Goal: Transaction & Acquisition: Purchase product/service

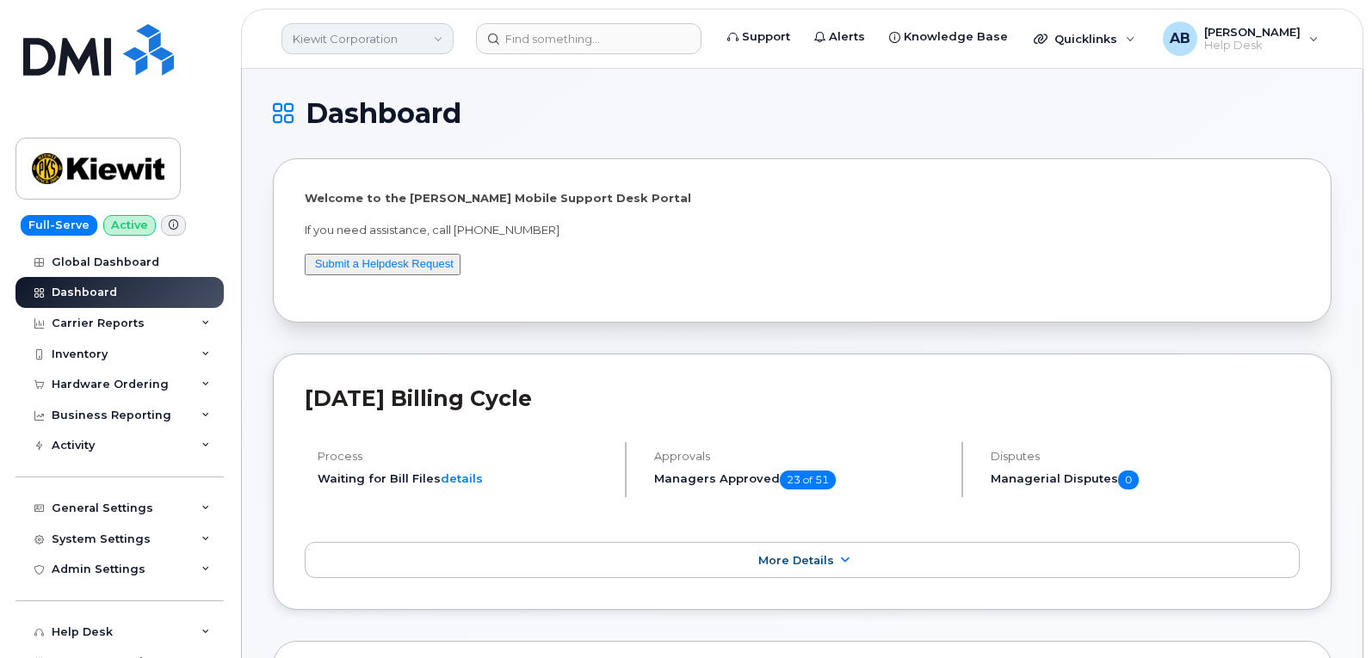
click at [344, 40] on link "Kiewit Corporation" at bounding box center [367, 38] width 172 height 31
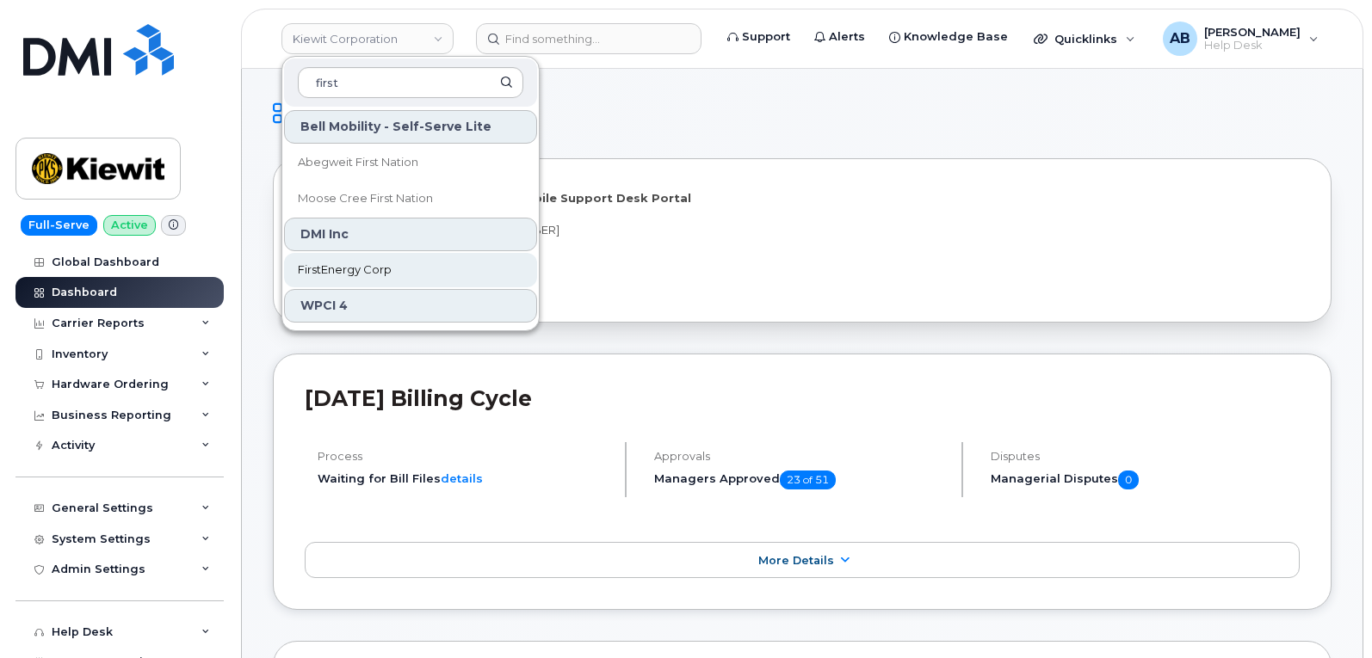
type input "first"
click at [412, 273] on link "FirstEnergy Corp" at bounding box center [410, 270] width 253 height 34
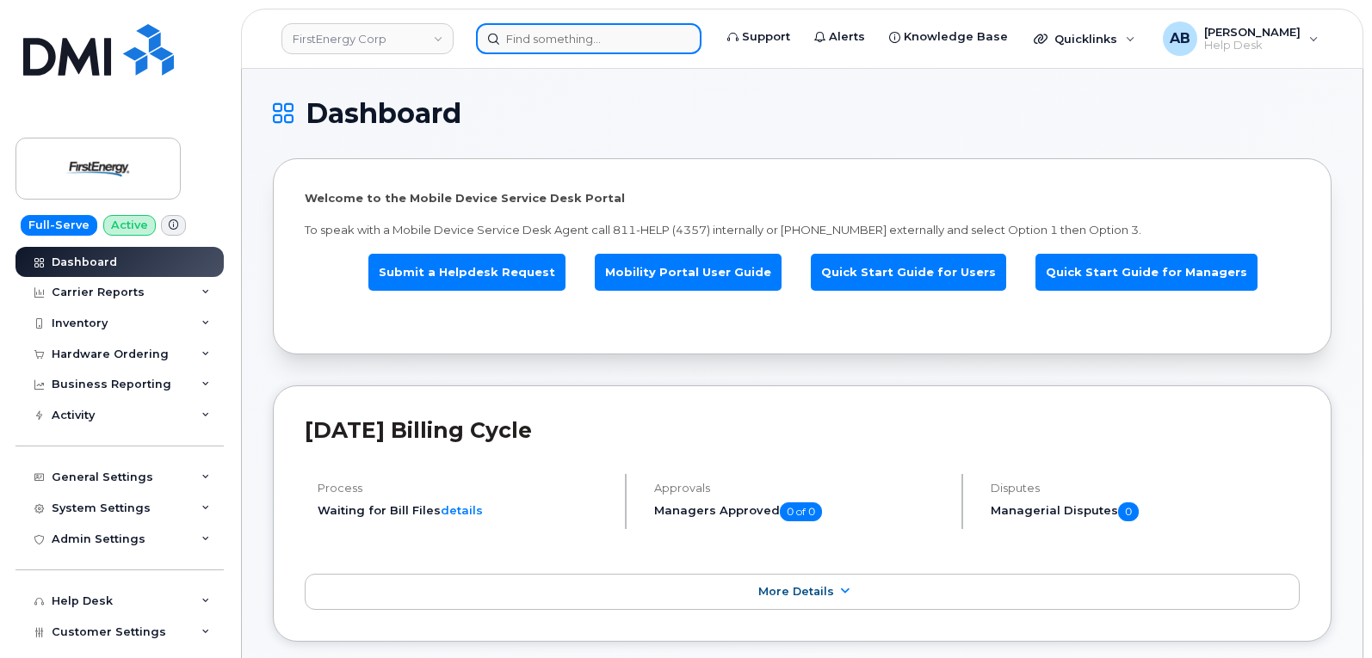
click at [515, 32] on input at bounding box center [588, 38] width 225 height 31
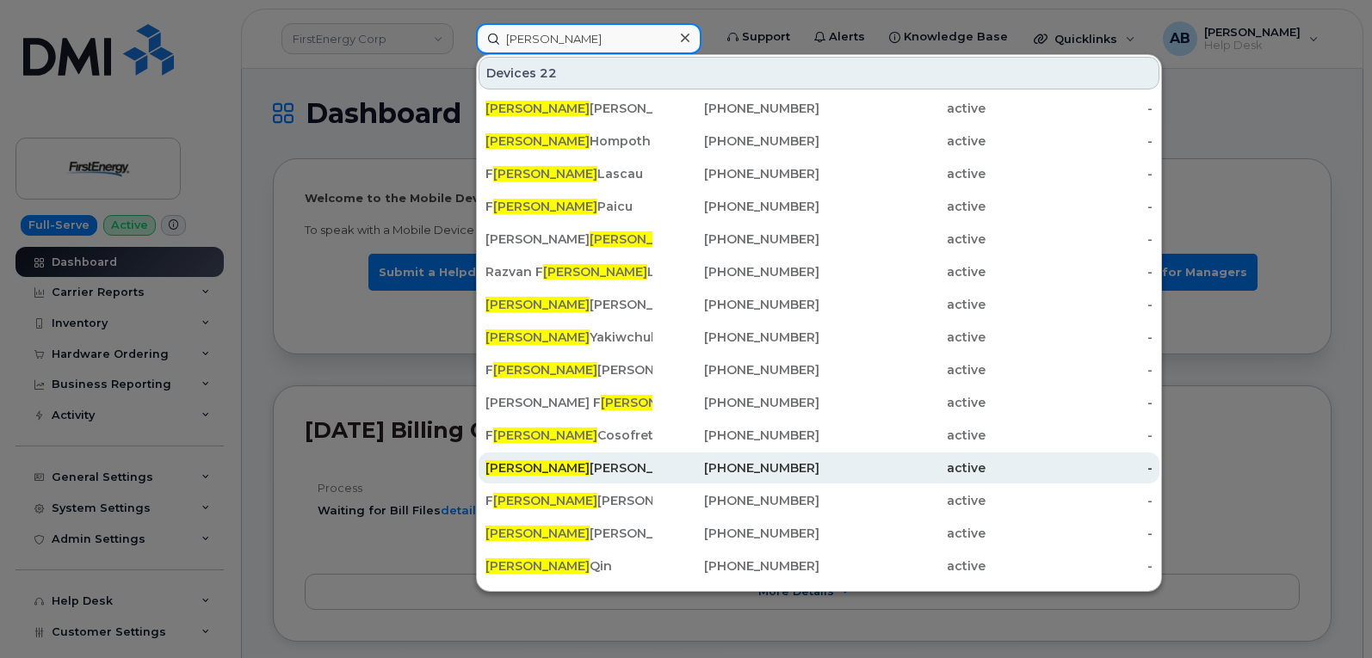
type input "lorin"
drag, startPoint x: 587, startPoint y: 464, endPoint x: 608, endPoint y: 460, distance: 20.9
click at [587, 464] on div "LORIN REXRODE" at bounding box center [568, 468] width 167 height 17
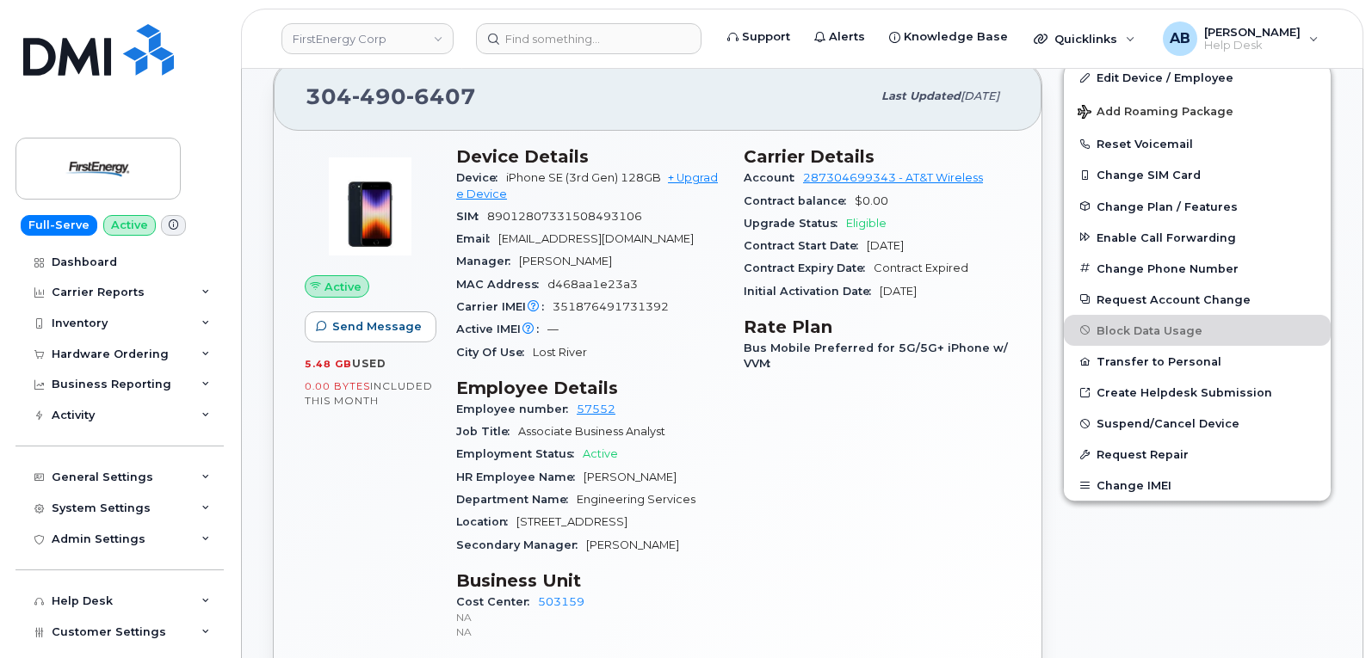
scroll to position [344, 0]
drag, startPoint x: 349, startPoint y: 95, endPoint x: 491, endPoint y: 100, distance: 142.1
click at [491, 100] on div "304 490 6407 Last updated Jun 09, 2025" at bounding box center [658, 97] width 768 height 69
copy span "304 490 6407"
click at [767, 459] on div "Carrier Details Account 287304699343 - AT&T Wireless Contract balance $0.00 Upg…" at bounding box center [876, 402] width 287 height 531
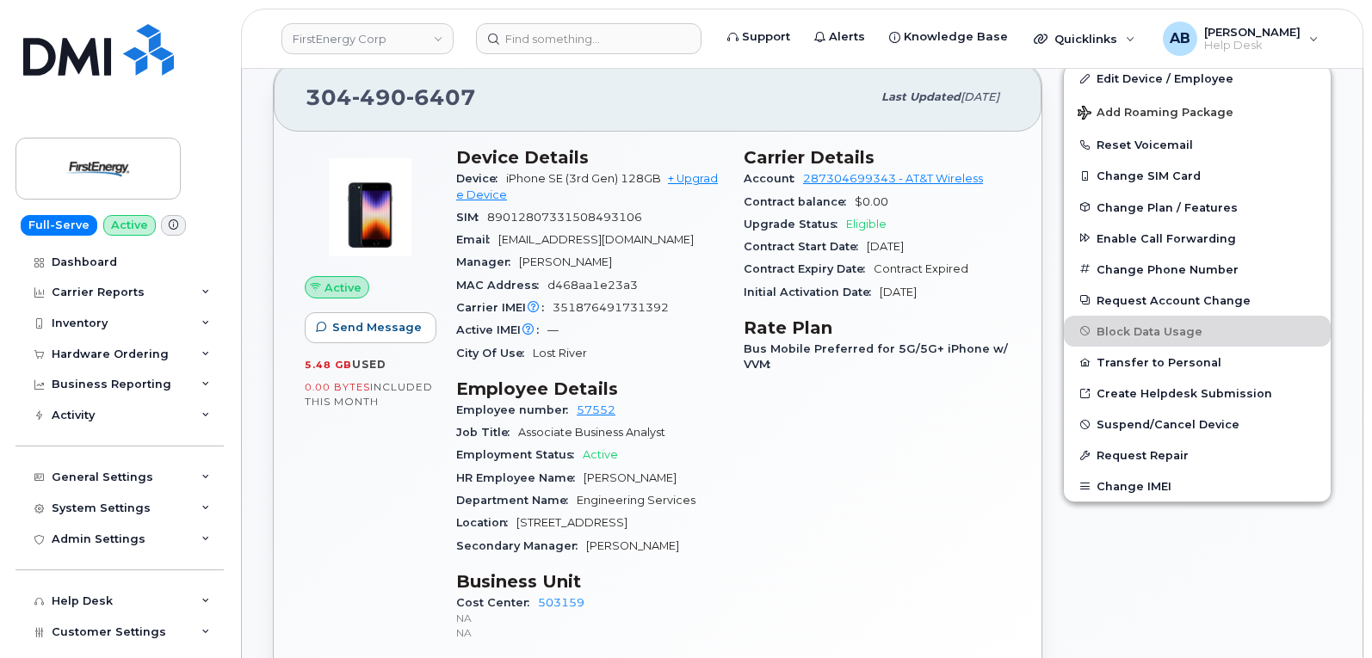
click at [354, 91] on span "490" at bounding box center [379, 97] width 54 height 26
click at [355, 91] on span "490" at bounding box center [379, 97] width 54 height 26
copy span "304 490 6407"
click at [529, 104] on div "304 490 6407" at bounding box center [588, 97] width 565 height 36
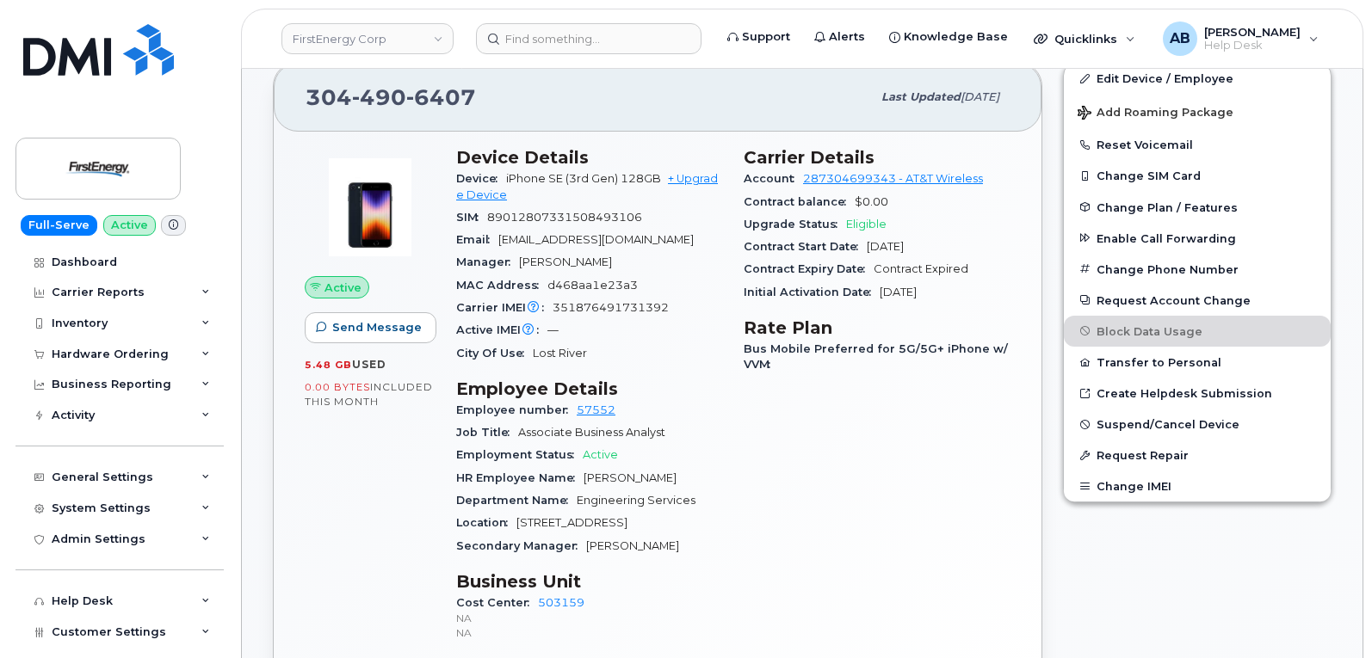
drag, startPoint x: 646, startPoint y: 226, endPoint x: 691, endPoint y: 315, distance: 99.3
drag, startPoint x: 691, startPoint y: 315, endPoint x: 645, endPoint y: 103, distance: 216.6
click at [645, 104] on div "304 490 6407" at bounding box center [588, 97] width 565 height 36
click at [114, 346] on div "Hardware Ordering" at bounding box center [119, 354] width 208 height 31
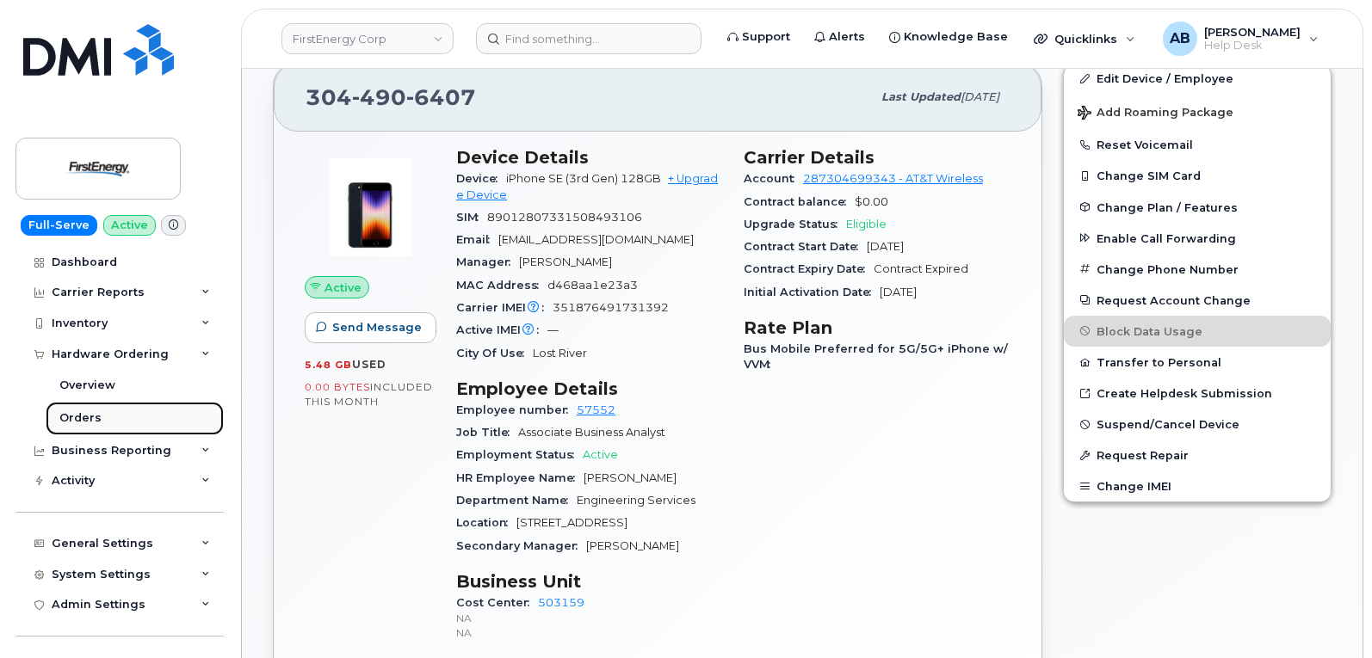
click at [108, 425] on link "Orders" at bounding box center [135, 418] width 178 height 33
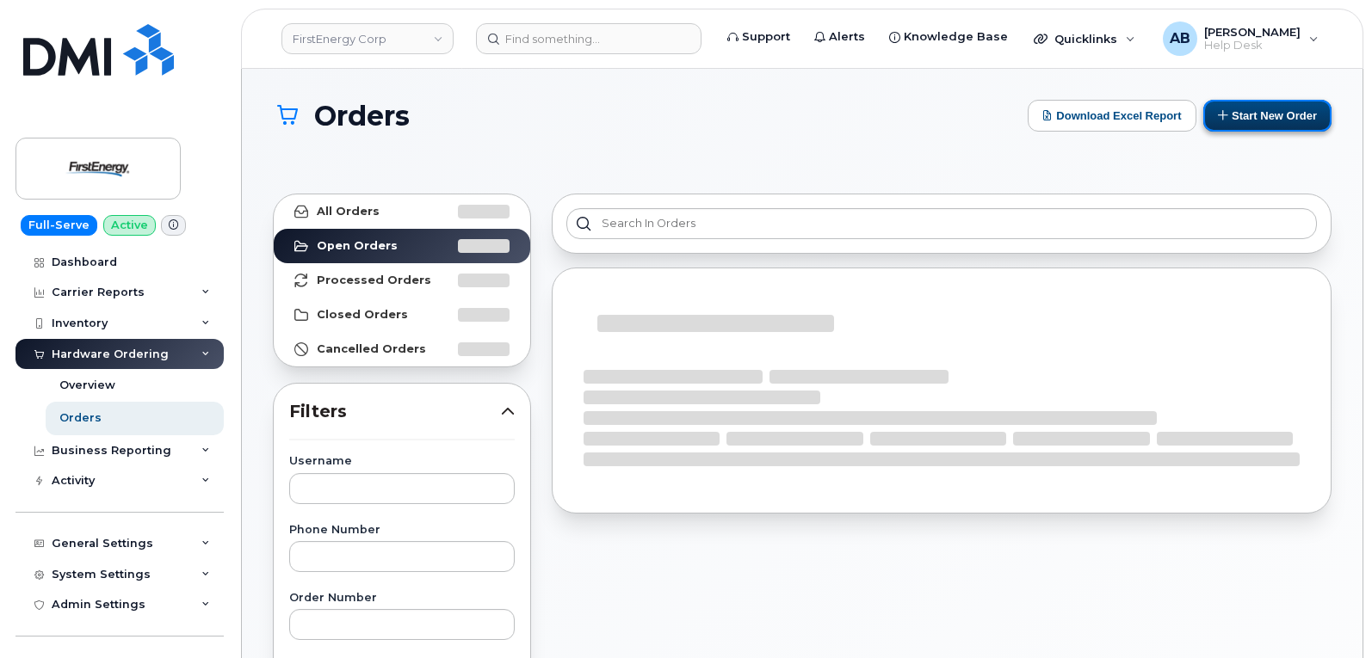
click at [1258, 125] on button "Start New Order" at bounding box center [1267, 116] width 128 height 32
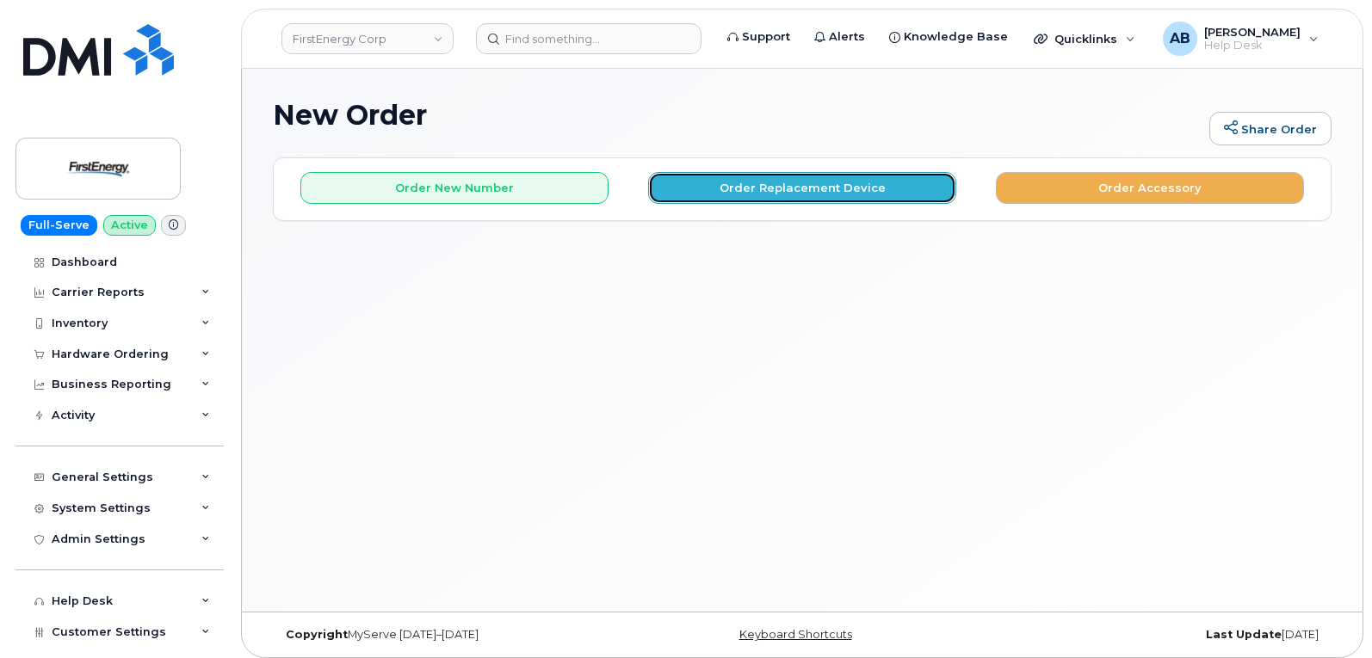
click at [698, 188] on button "Order Replacement Device" at bounding box center [802, 188] width 308 height 32
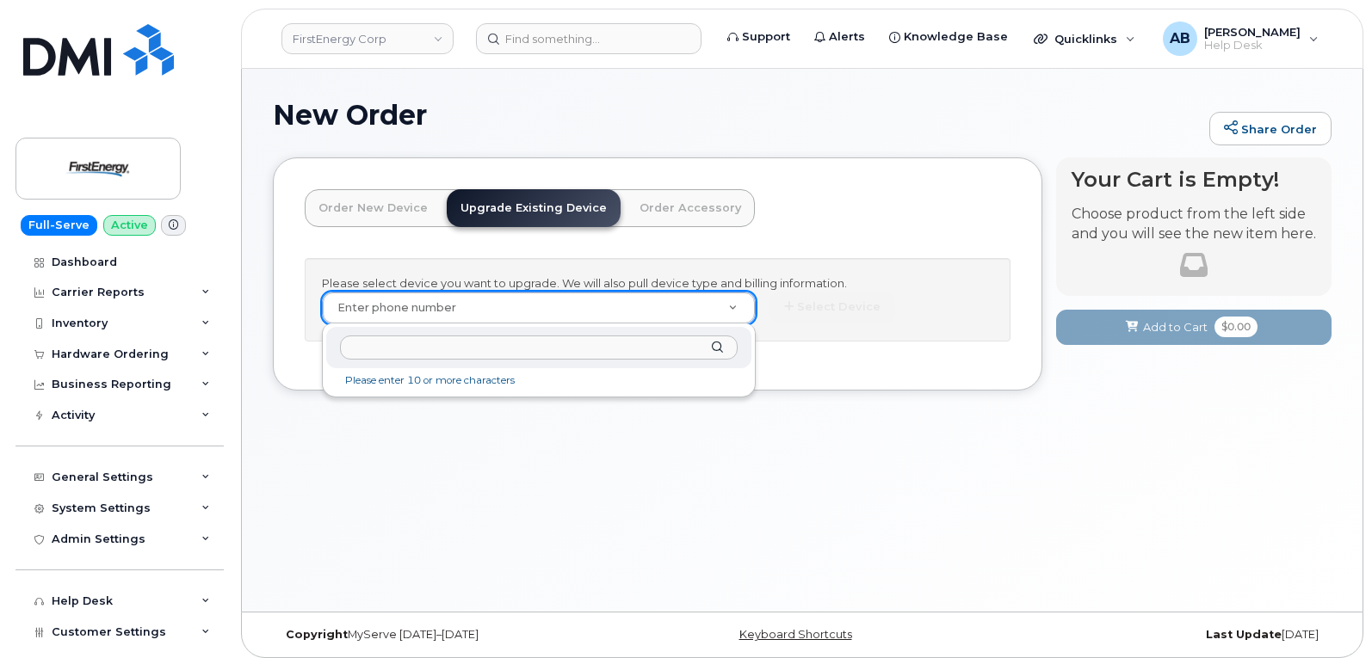
paste input "3044906407"
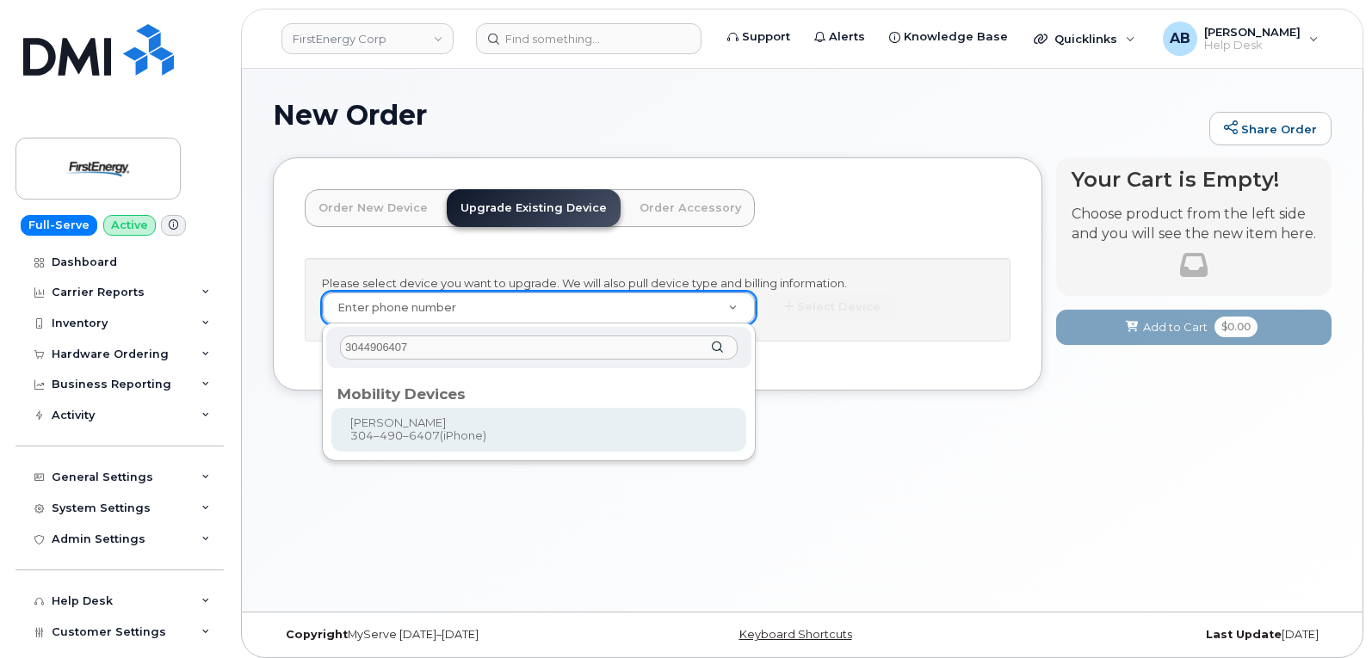
type input "3044906407"
type input "835887"
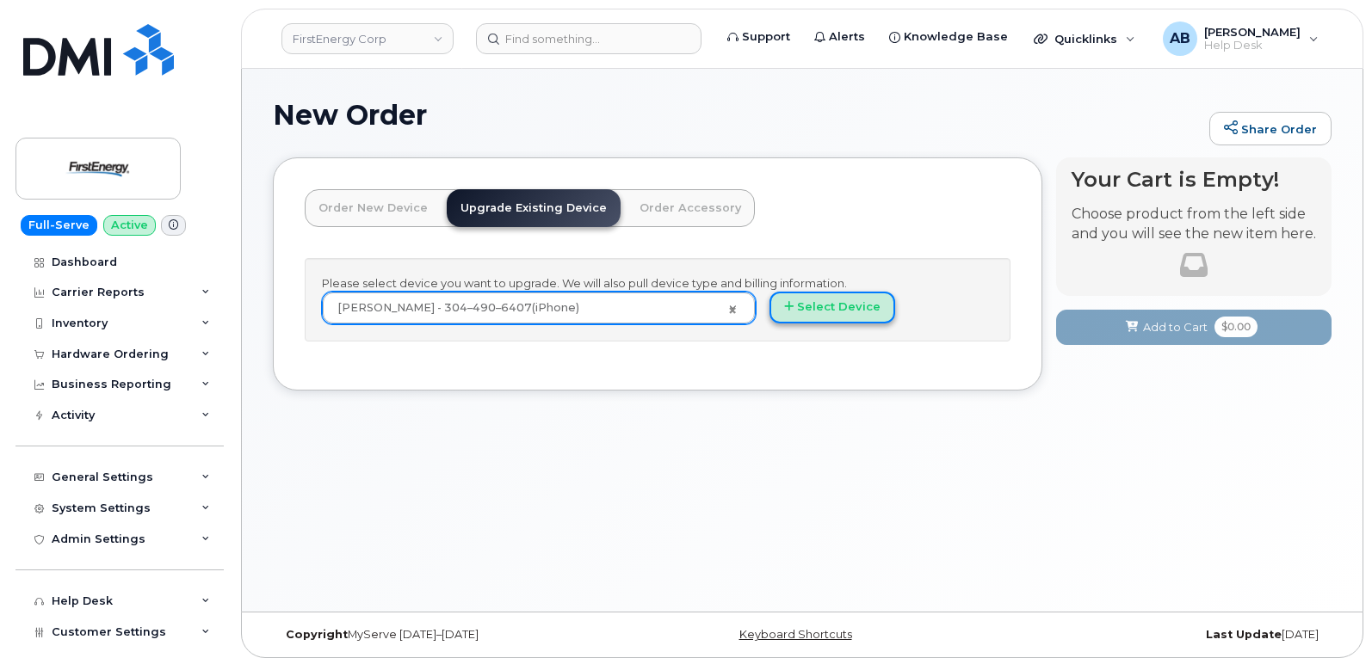
click at [854, 312] on button "Select Device" at bounding box center [832, 308] width 126 height 32
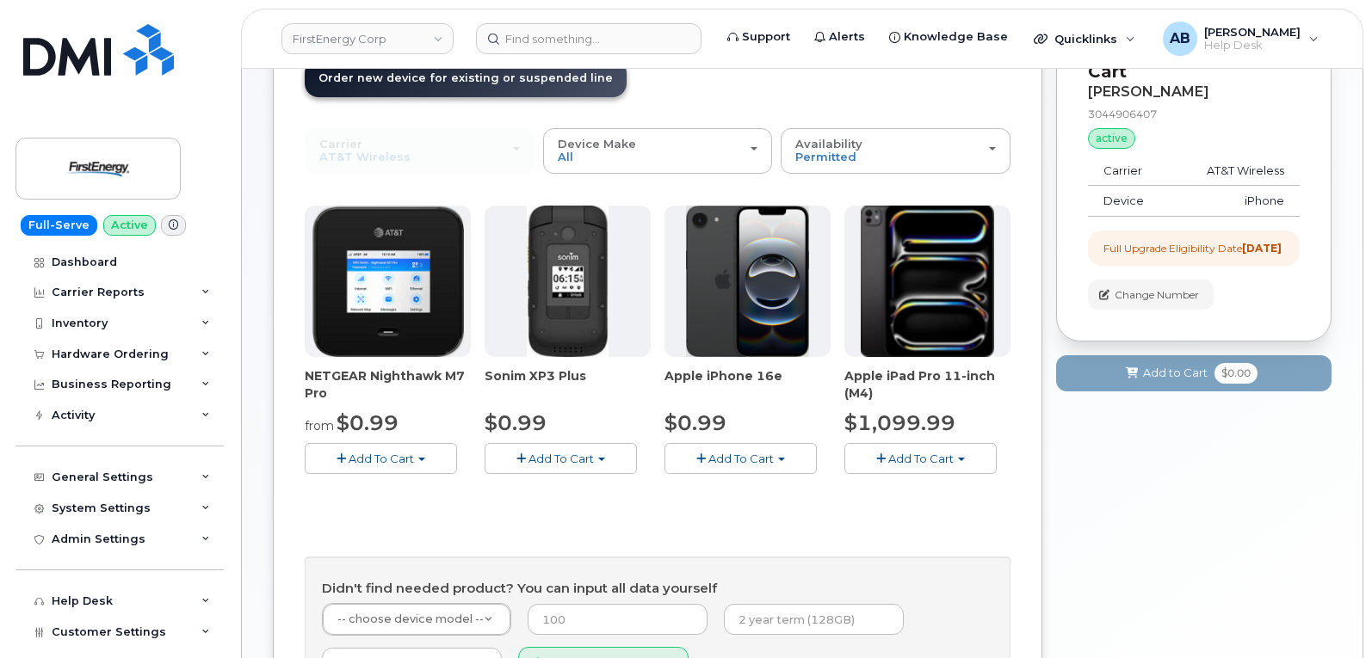
scroll to position [258, 0]
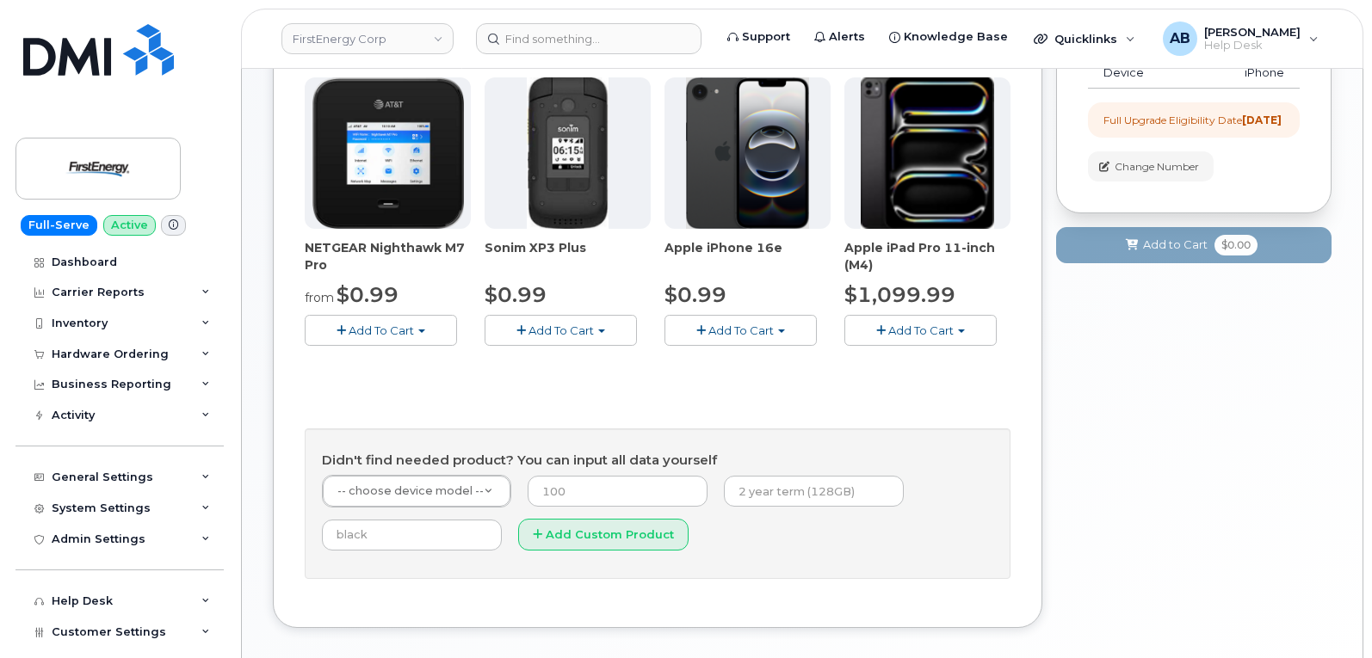
click at [719, 343] on button "Add To Cart" at bounding box center [740, 330] width 152 height 30
click at [738, 357] on link "$0.99 - 2 Year Upgrade" at bounding box center [752, 363] width 166 height 22
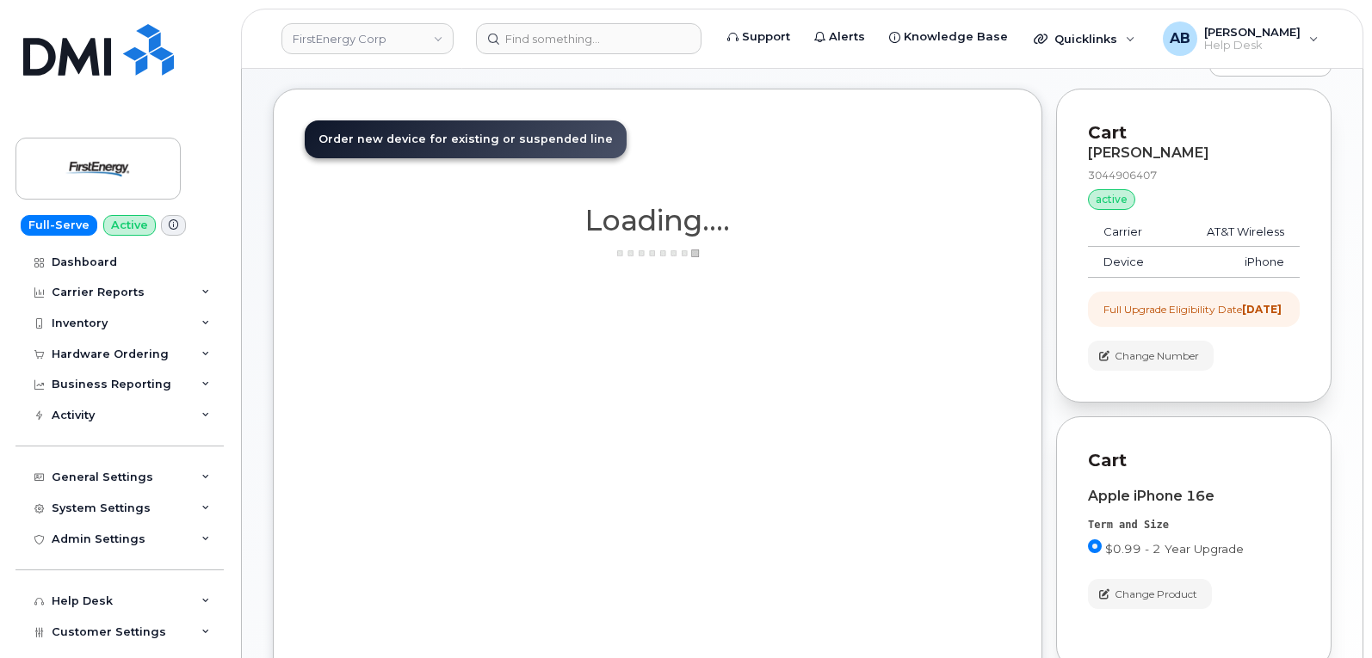
scroll to position [172, 0]
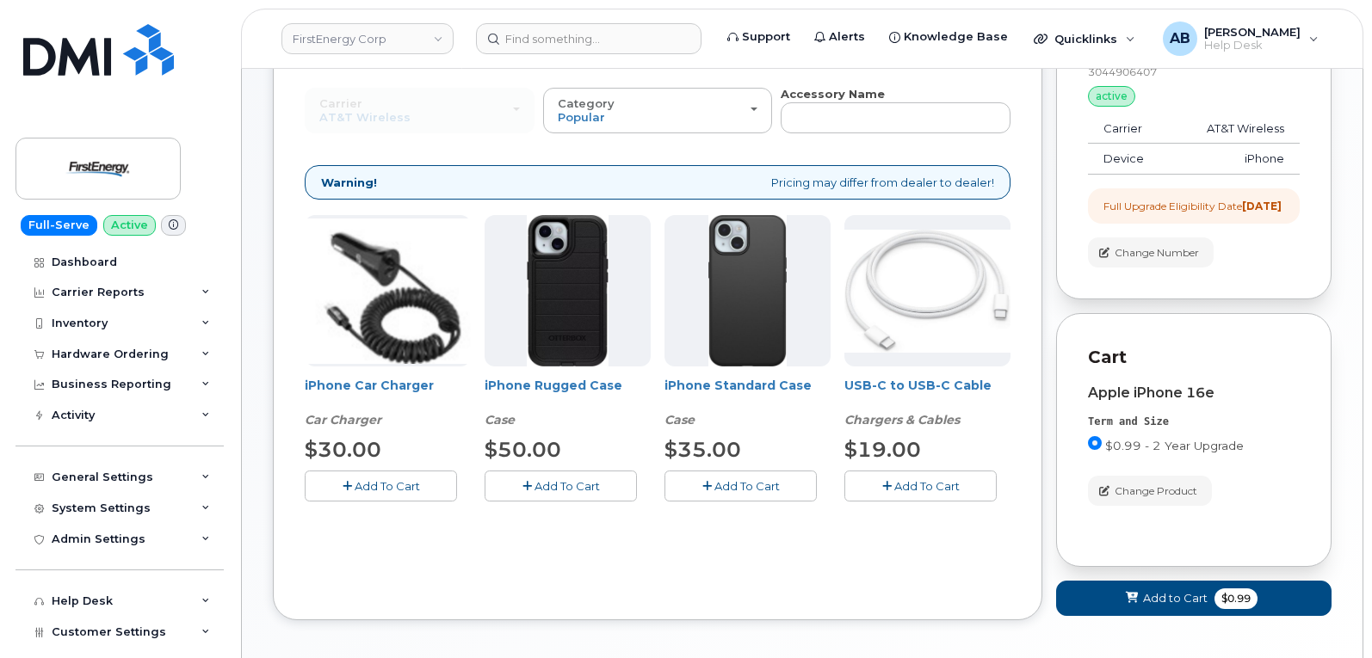
click at [399, 491] on span "Add To Cart" at bounding box center [387, 486] width 65 height 14
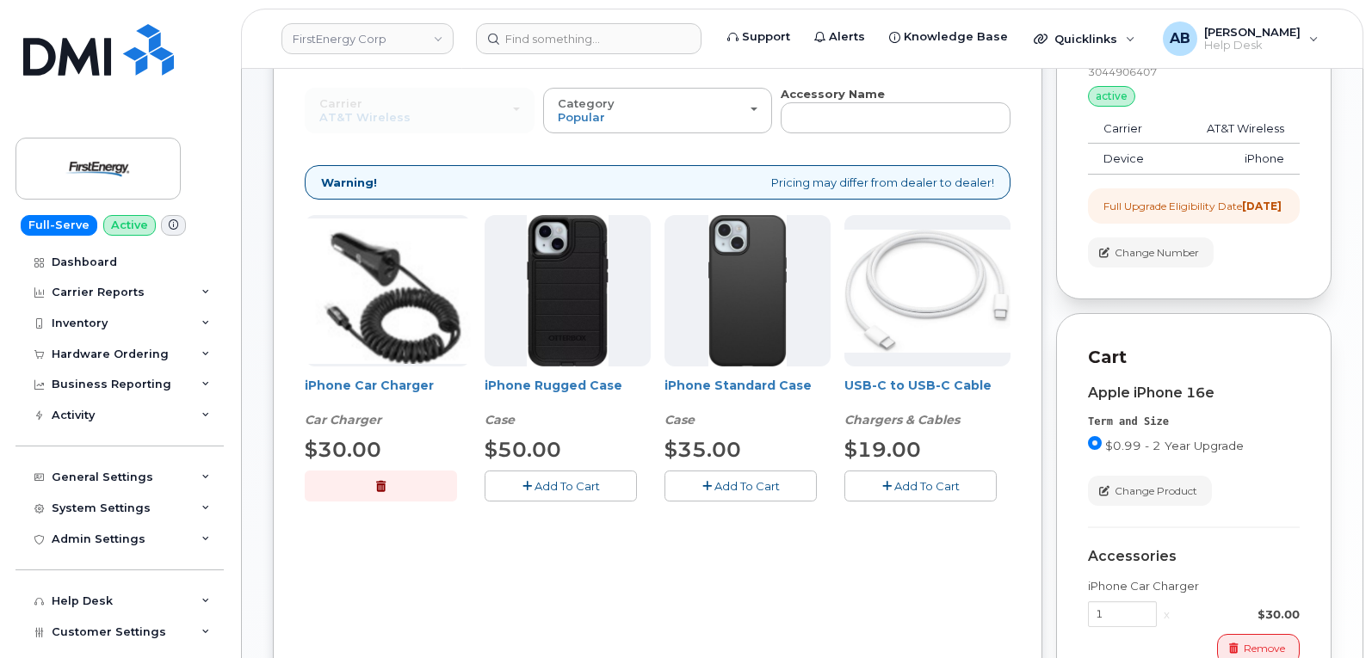
click at [590, 486] on span "Add To Cart" at bounding box center [566, 486] width 65 height 14
click at [941, 485] on span "Add To Cart" at bounding box center [926, 486] width 65 height 14
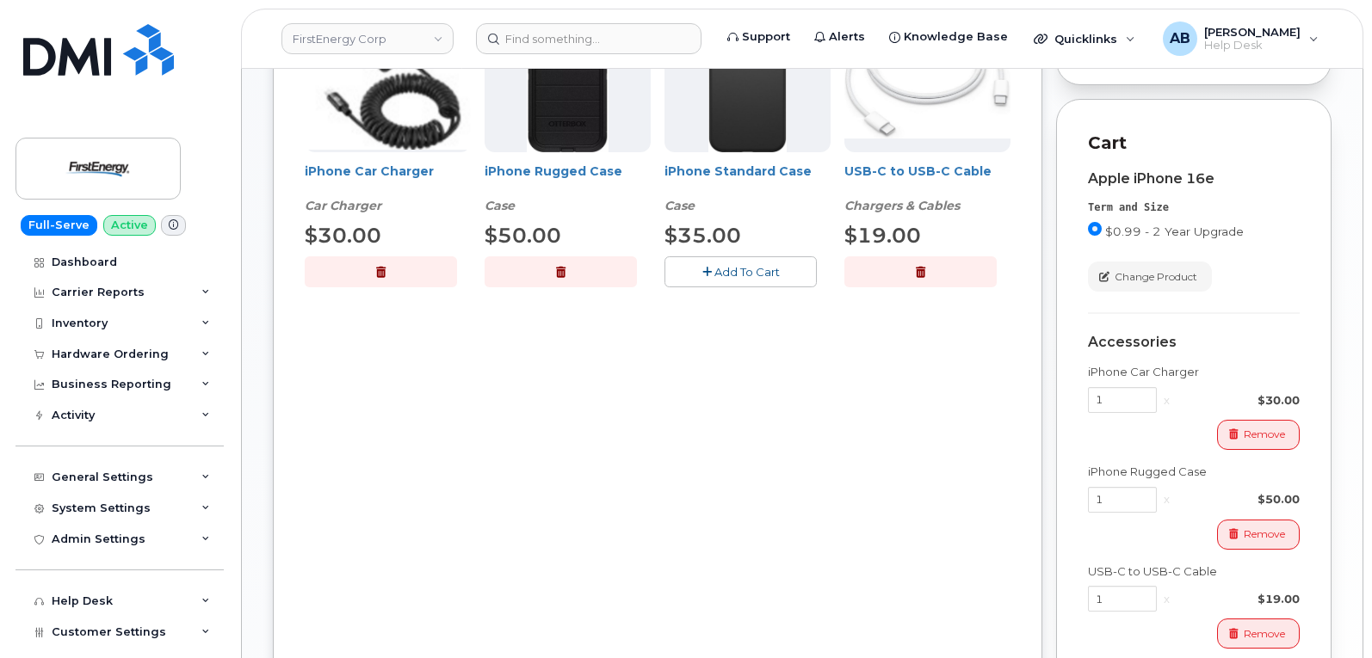
scroll to position [344, 0]
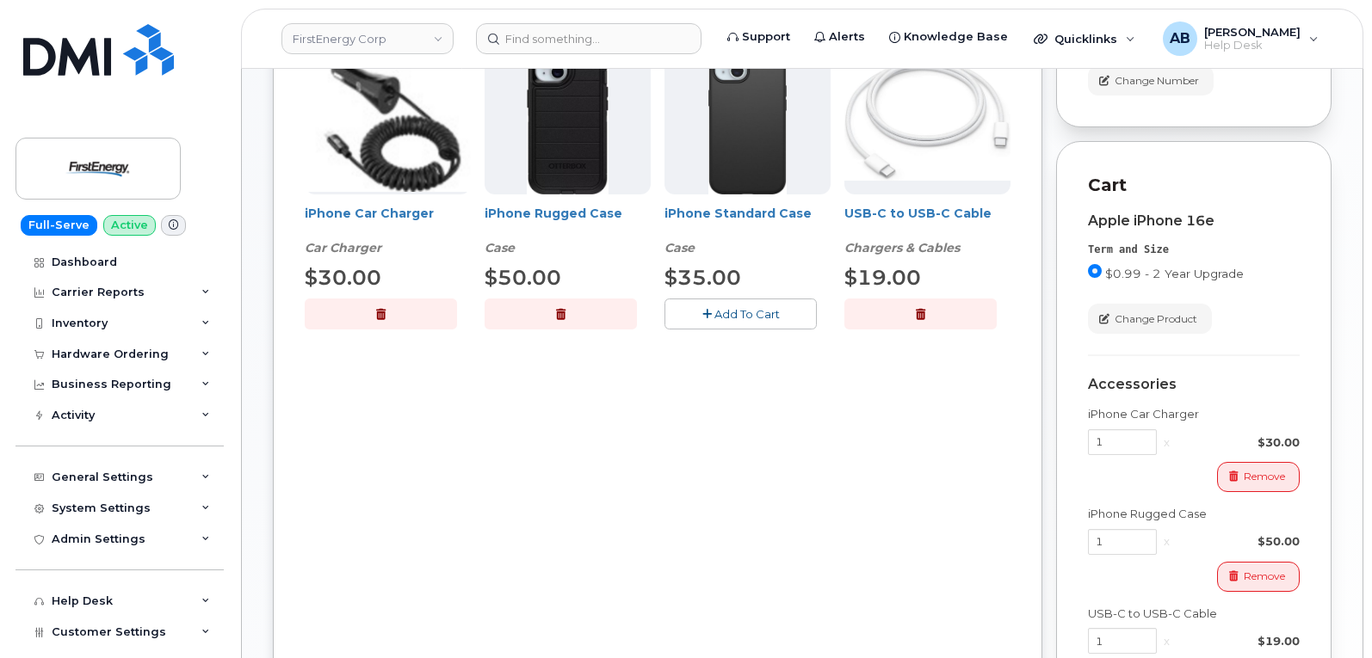
click at [567, 298] on div "iPhone Rugged Case Case $50.00 Add To Cart" at bounding box center [568, 186] width 166 height 286
click at [567, 320] on button "button" at bounding box center [561, 314] width 152 height 30
click at [731, 308] on span "Add To Cart" at bounding box center [746, 314] width 65 height 14
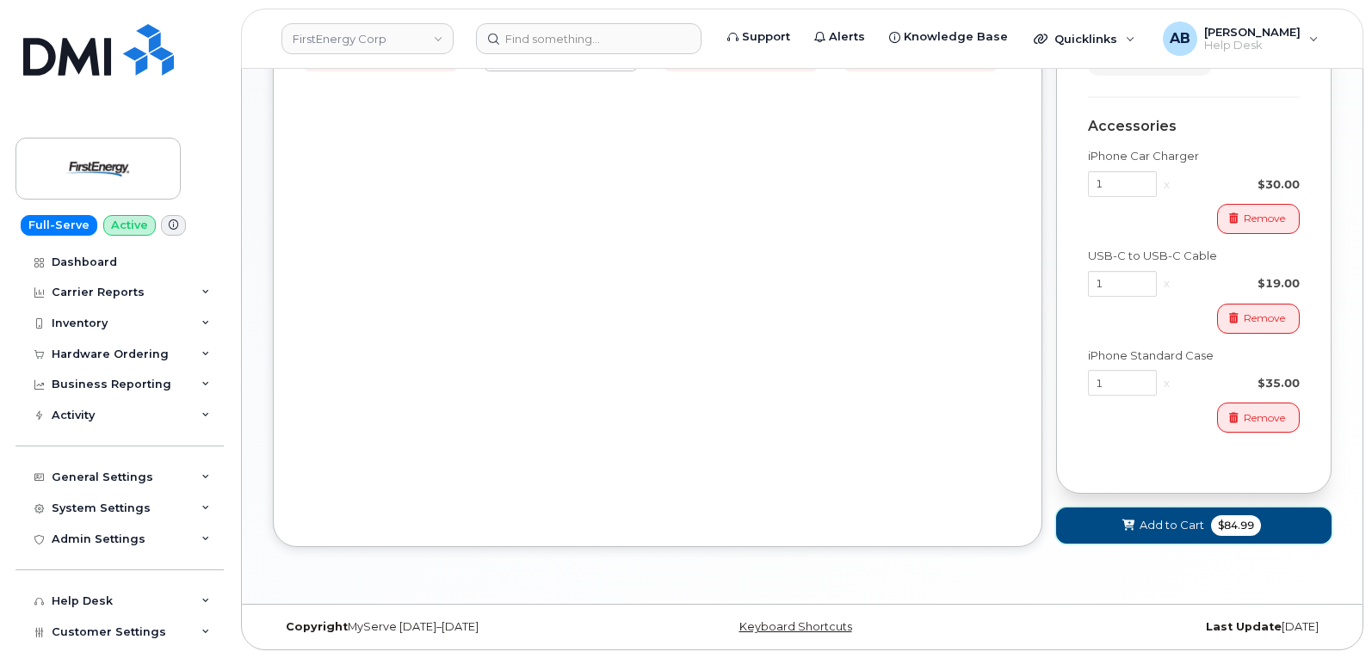
click at [1181, 534] on span "Add to Cart" at bounding box center [1171, 525] width 65 height 16
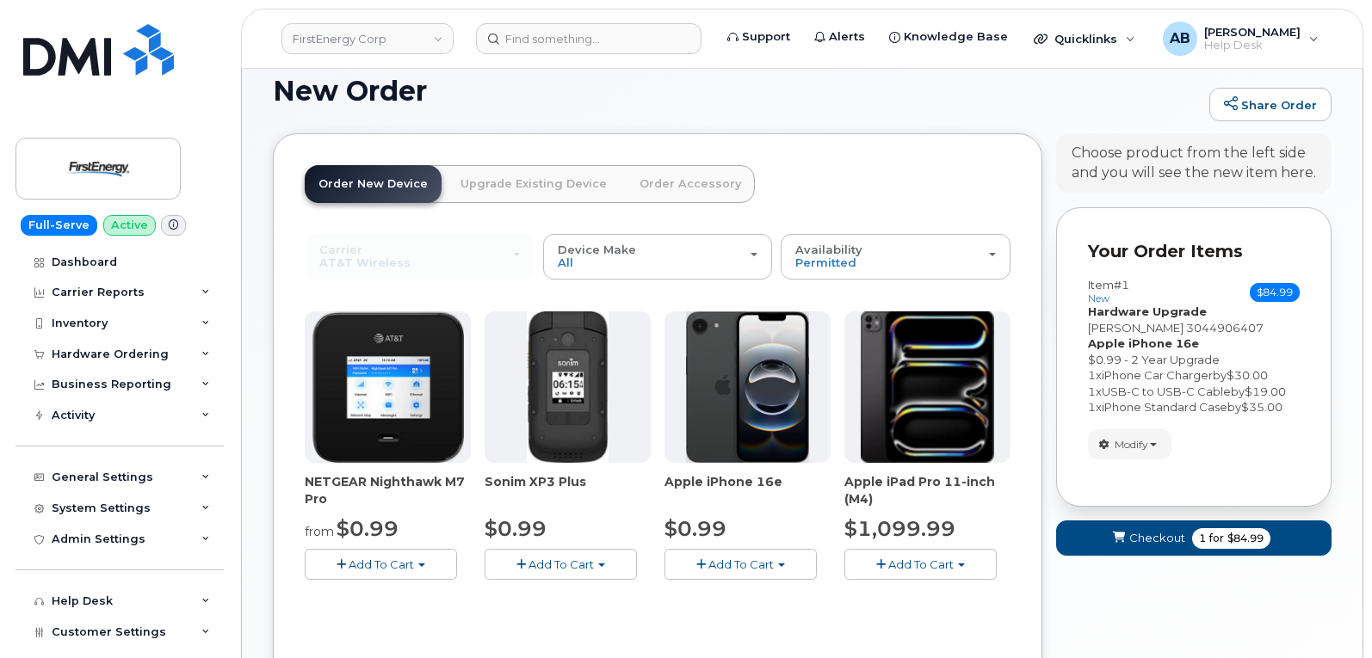
scroll to position [340, 0]
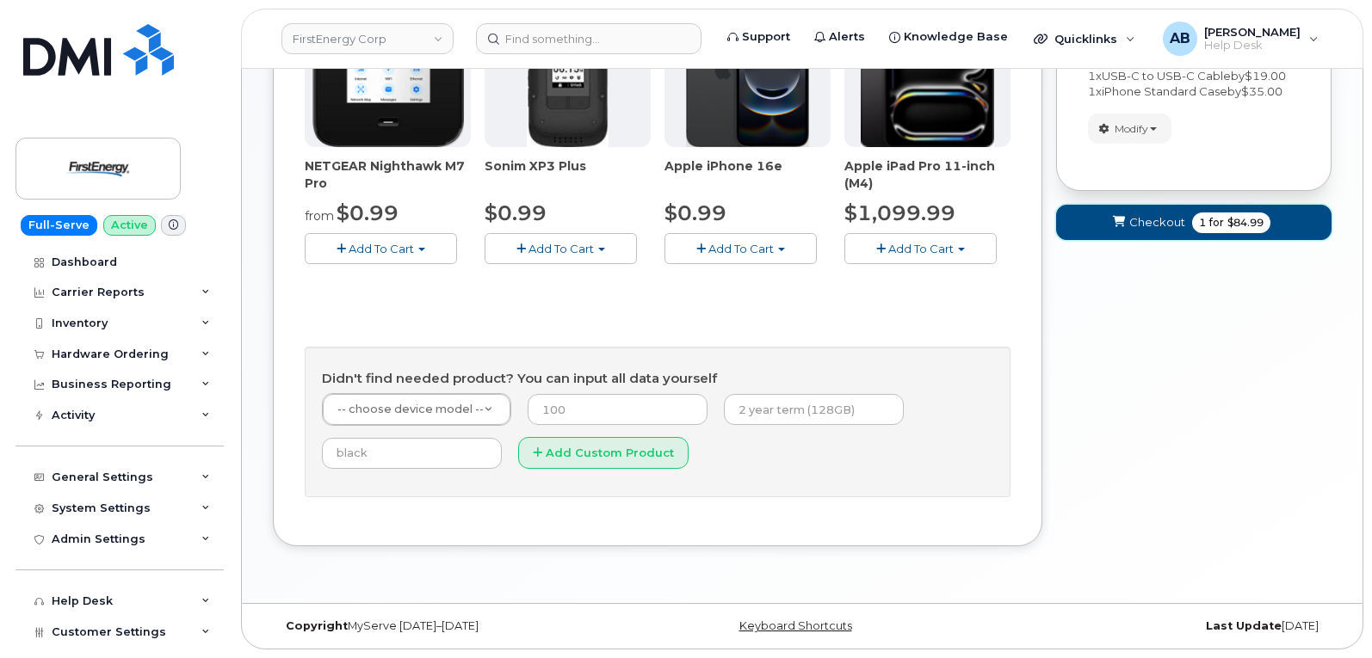
drag, startPoint x: 1179, startPoint y: 229, endPoint x: 1176, endPoint y: 217, distance: 12.3
click at [1177, 219] on span "Checkout" at bounding box center [1157, 222] width 56 height 16
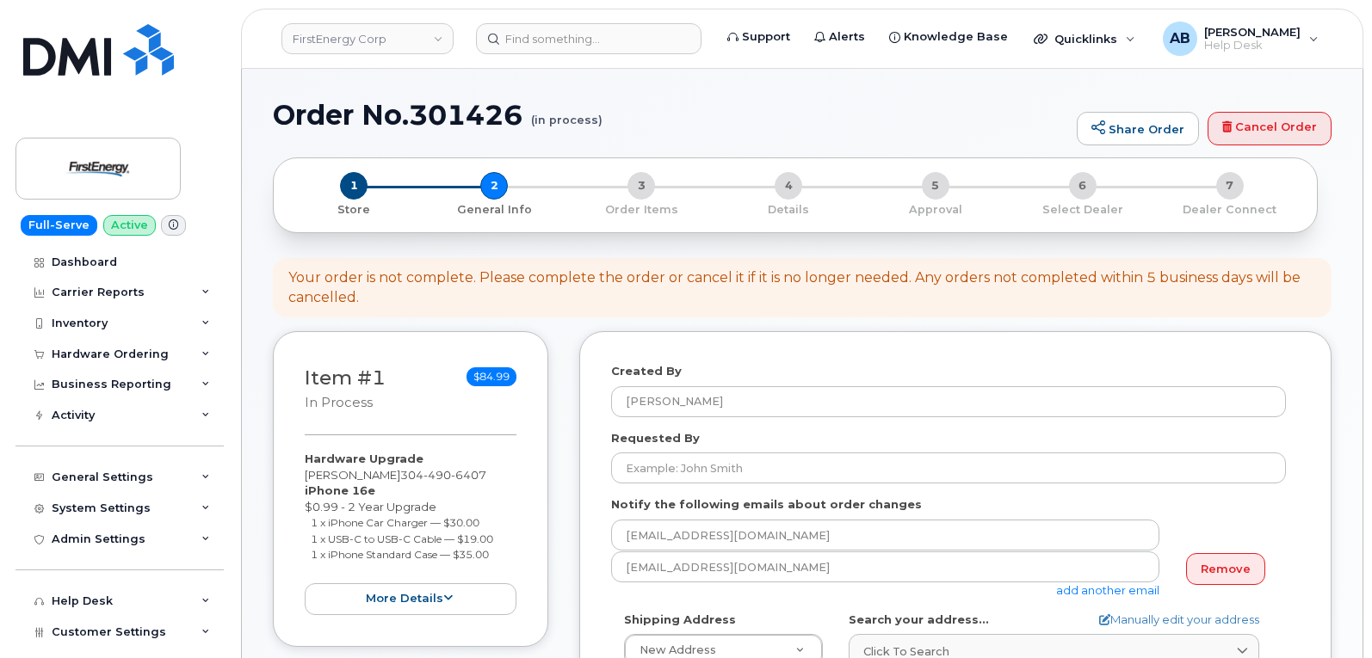
select select
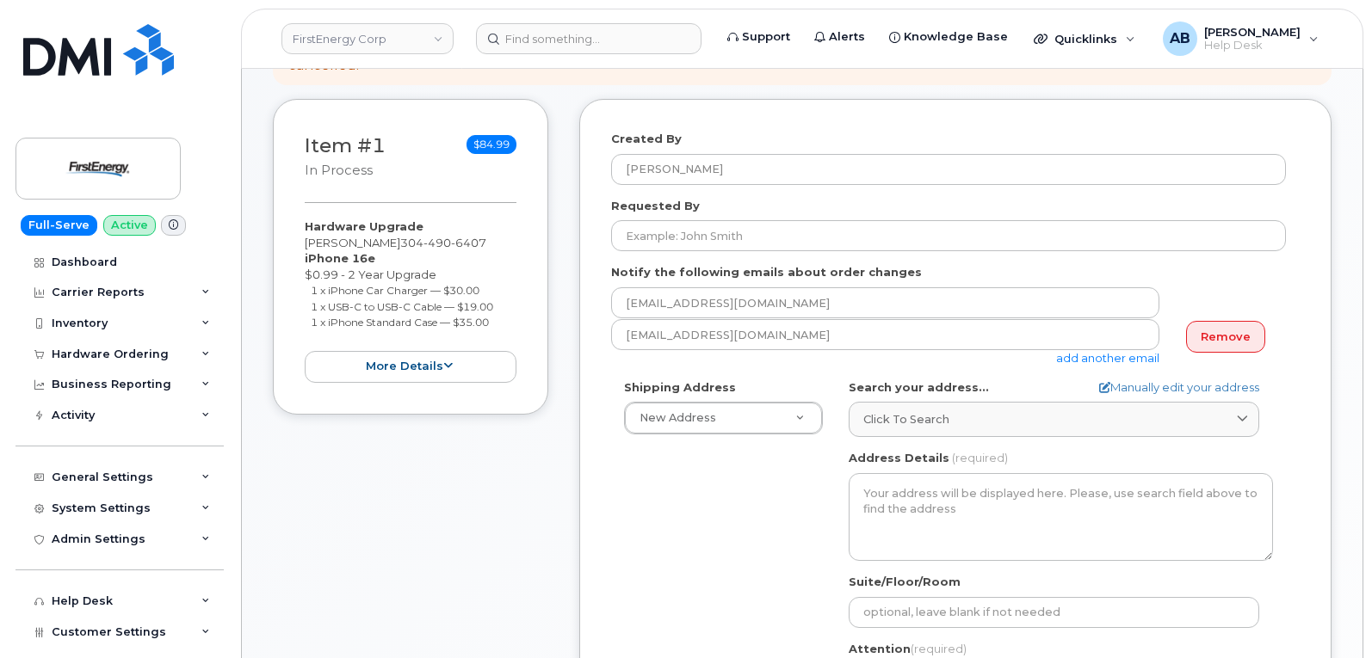
scroll to position [344, 0]
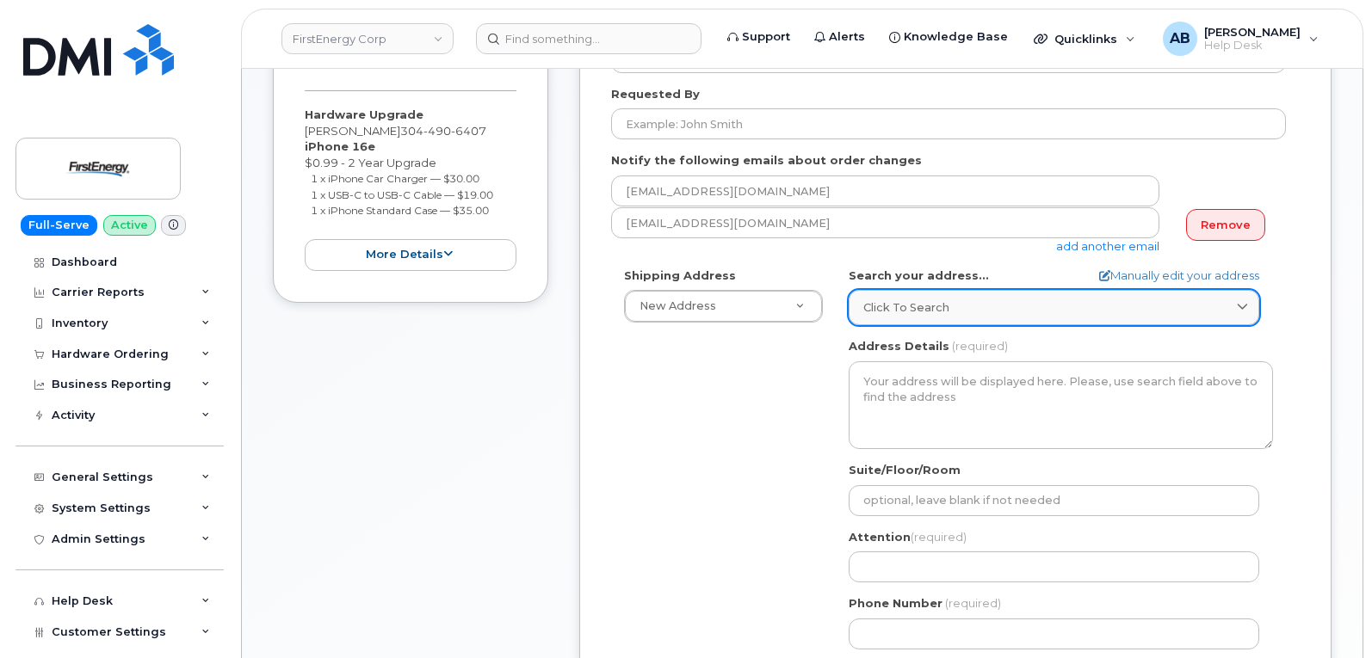
click at [976, 305] on div "Click to search" at bounding box center [1053, 307] width 381 height 16
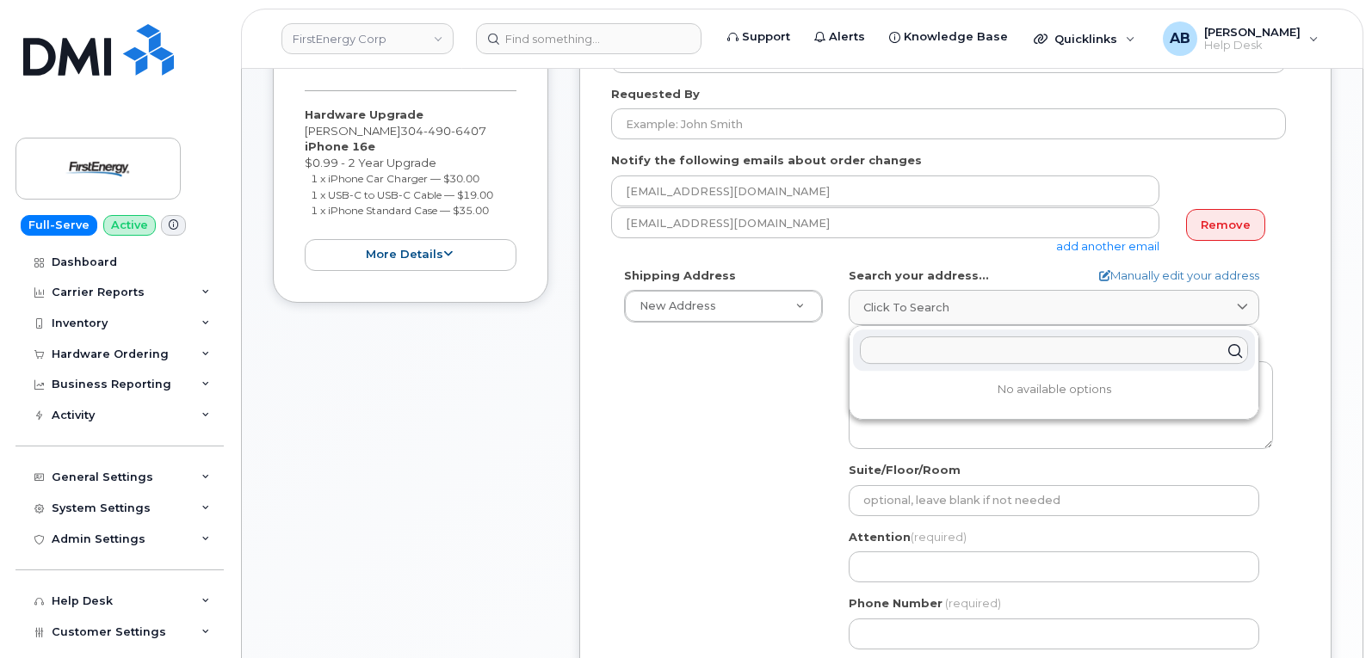
click at [1003, 337] on input "text" at bounding box center [1054, 350] width 388 height 28
paste input "[STREET_ADDRESS]"
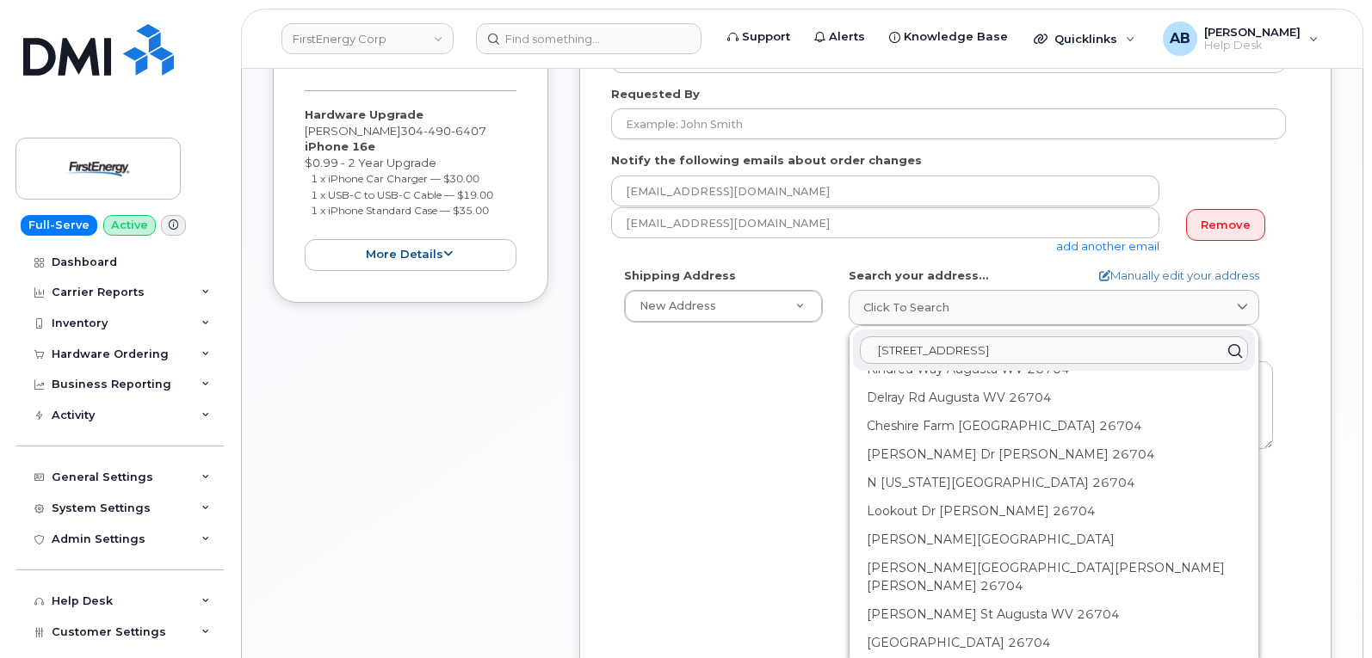
scroll to position [430, 0]
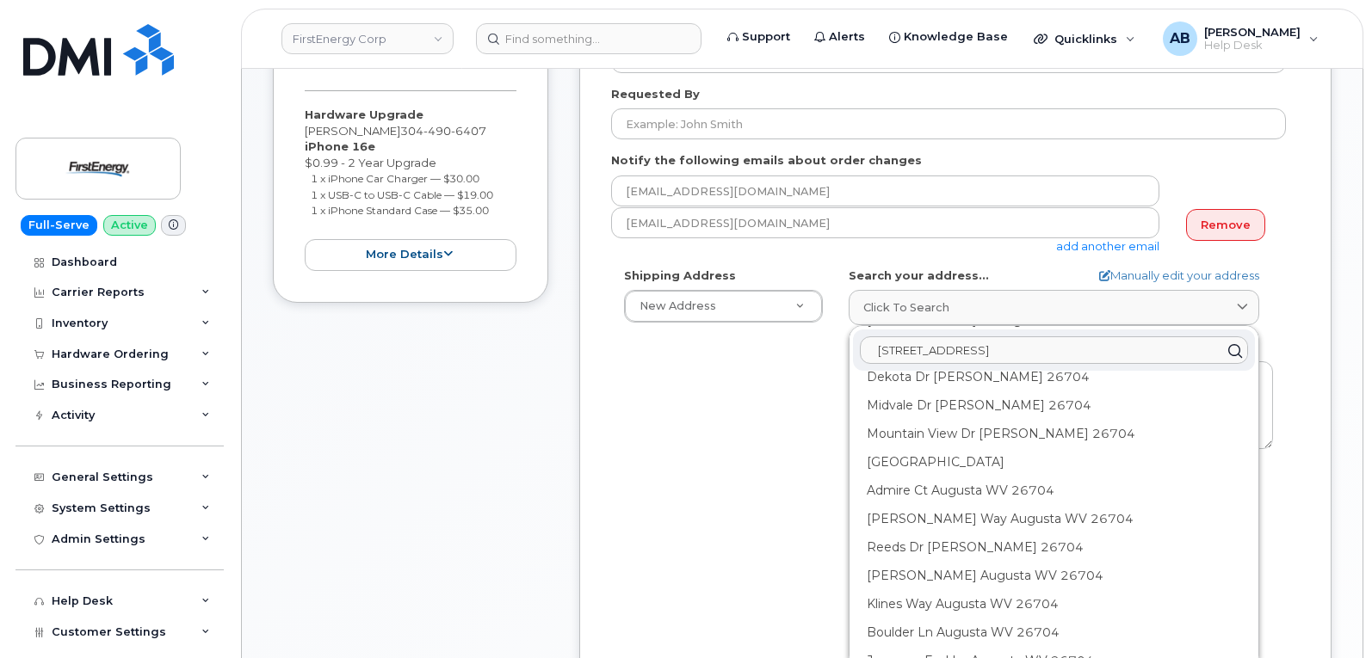
type input "[STREET_ADDRESS]"
drag, startPoint x: 759, startPoint y: 406, endPoint x: 813, endPoint y: 392, distance: 56.2
click at [763, 404] on div "Shipping Address New Address New Address [STREET_ADDRESS] AB Search your addres…" at bounding box center [948, 465] width 675 height 395
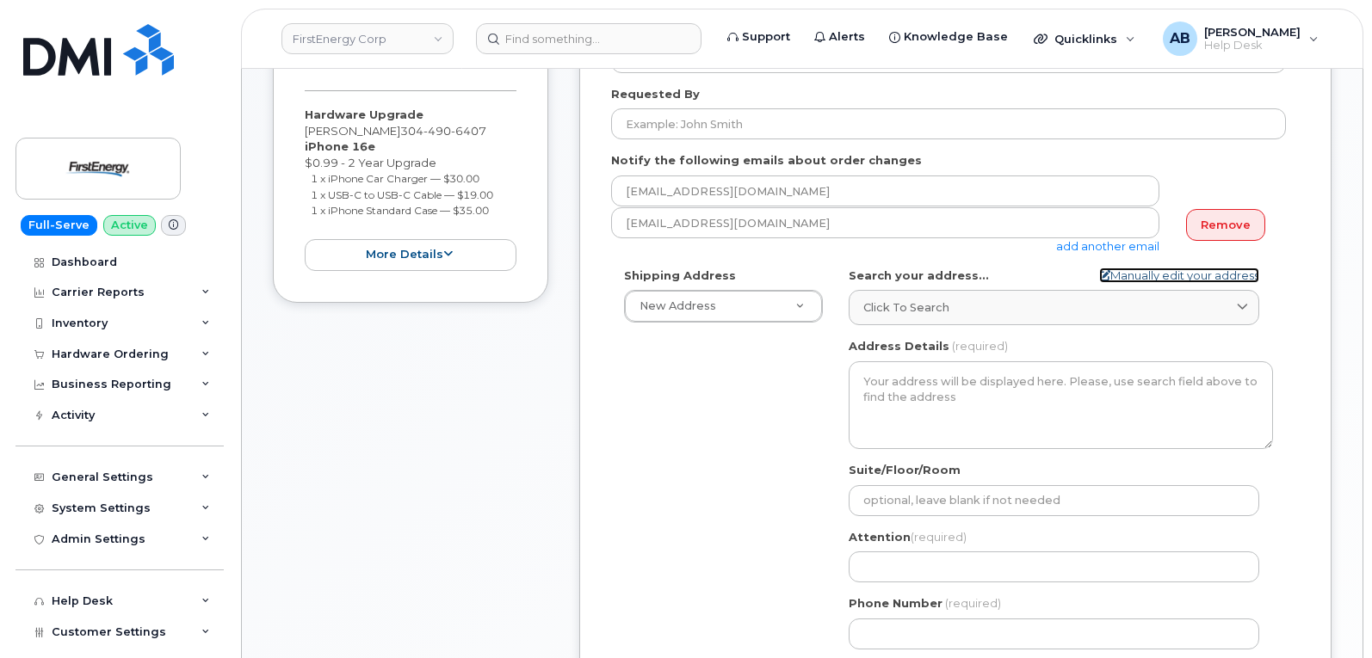
click at [1149, 268] on link "Manually edit your address" at bounding box center [1179, 276] width 160 height 16
select select
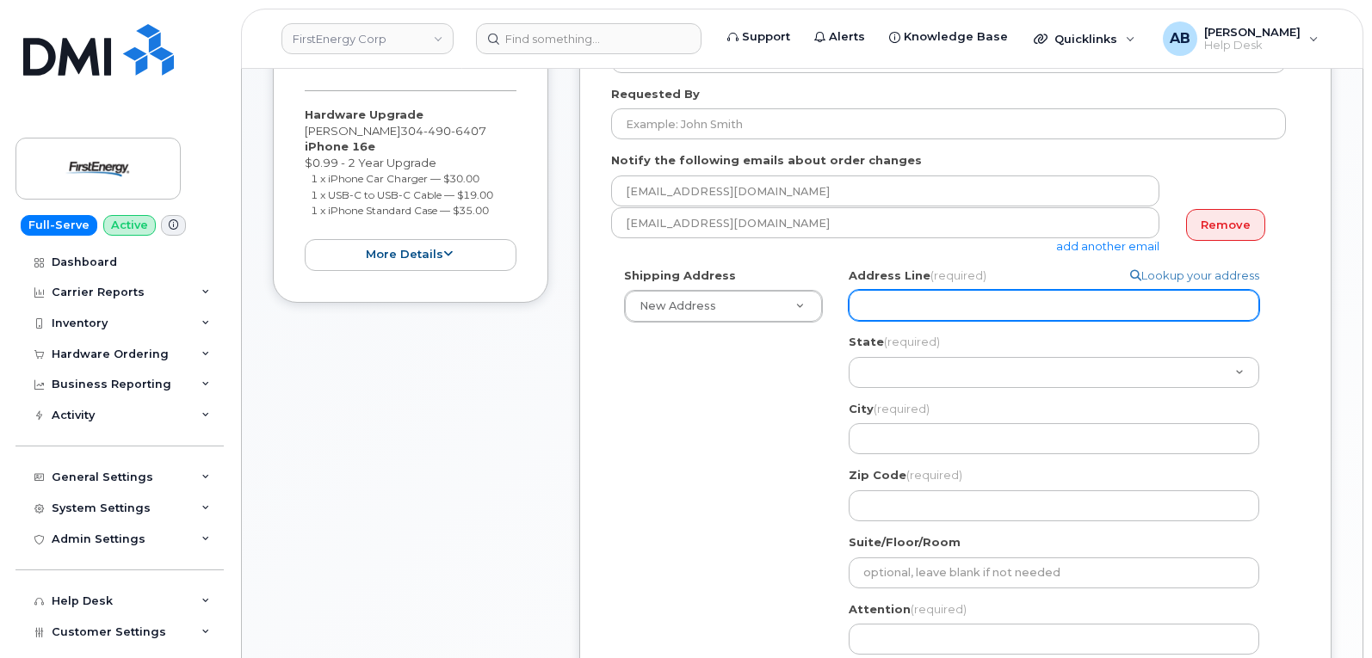
click at [988, 306] on input "Address Line (required)" at bounding box center [1054, 305] width 410 height 31
select select
type input "1"
select select
type input "18"
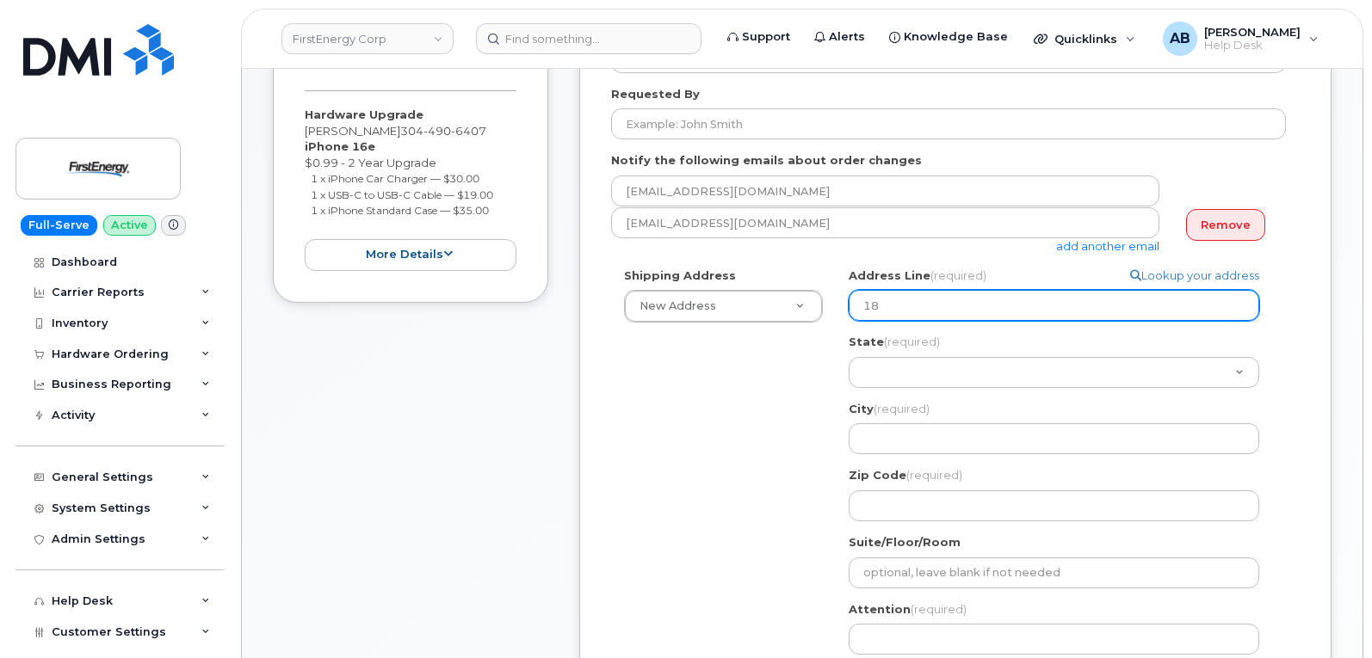
select select
type input "184"
select select
type input "1844"
select select
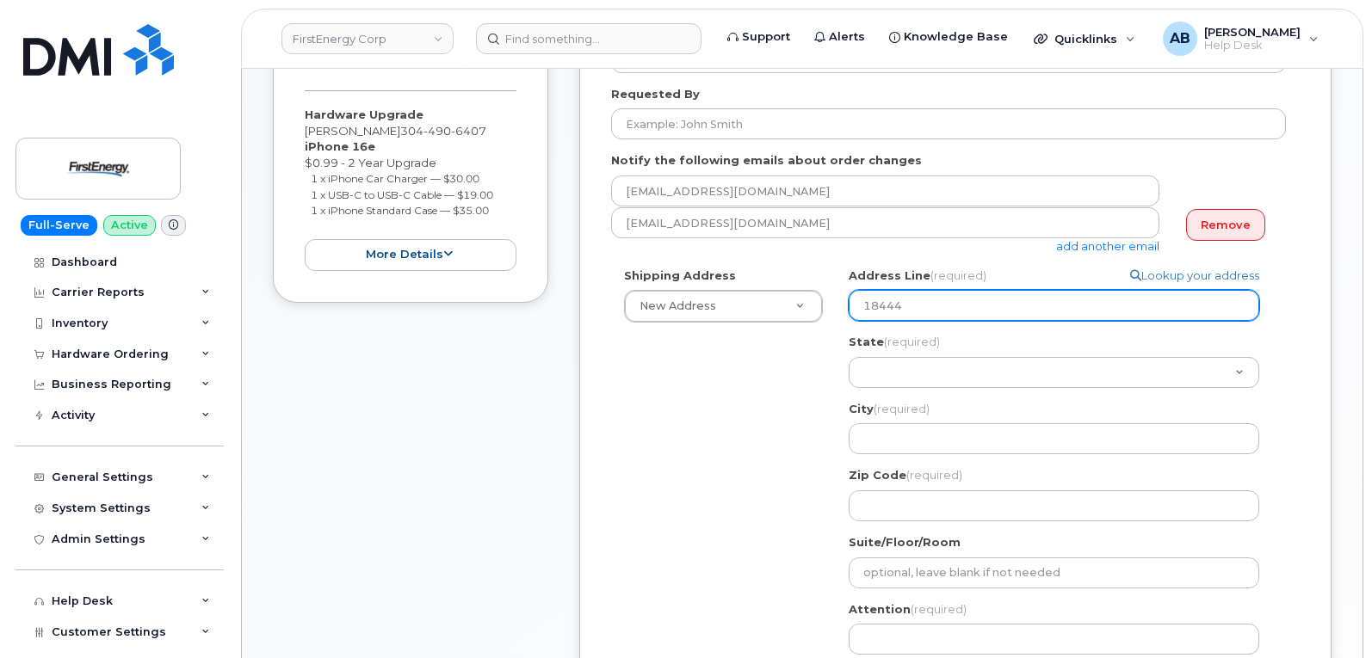
type input "18444"
select select
type input "18444 N"
select select
type input "18444 No"
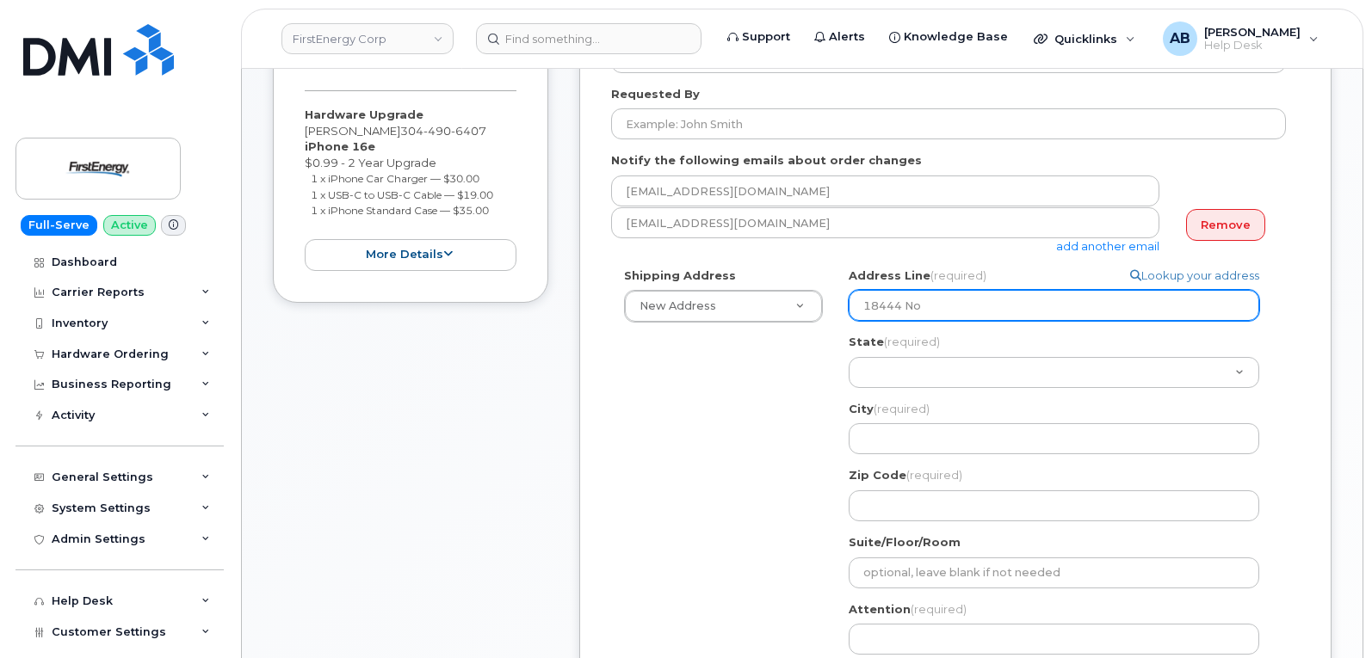
select select
type input "18444 Nor"
select select
type input "18444 Nort"
select select
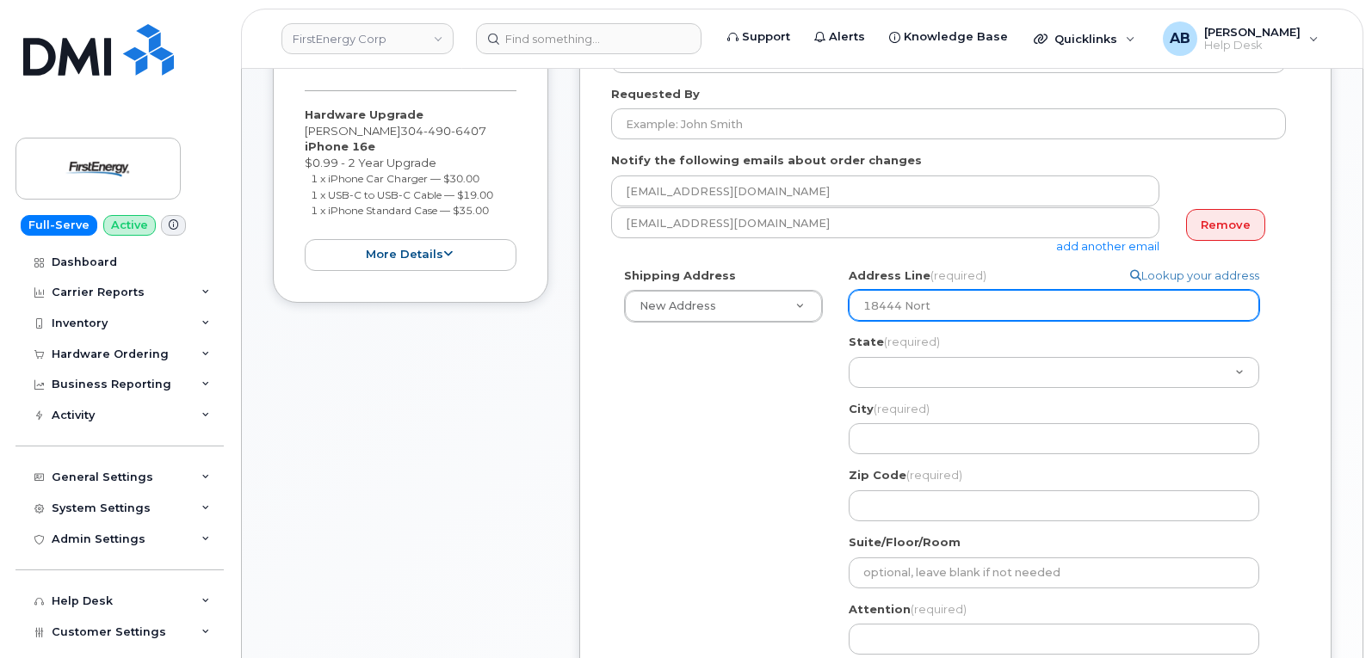
type input "18444 North"
select select
type input "18444 Northw"
select select
type input "18444 Northwe"
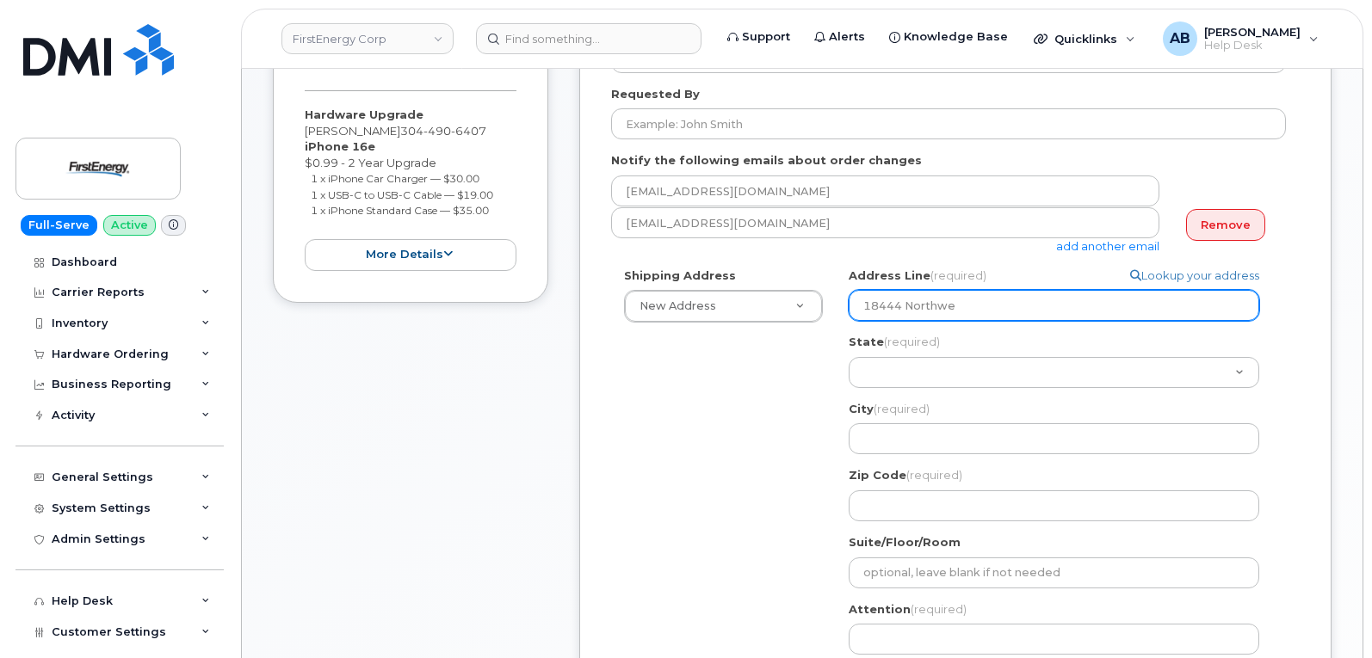
select select
type input "18444 Northwes"
select select
type input "18444 Northwest"
select select
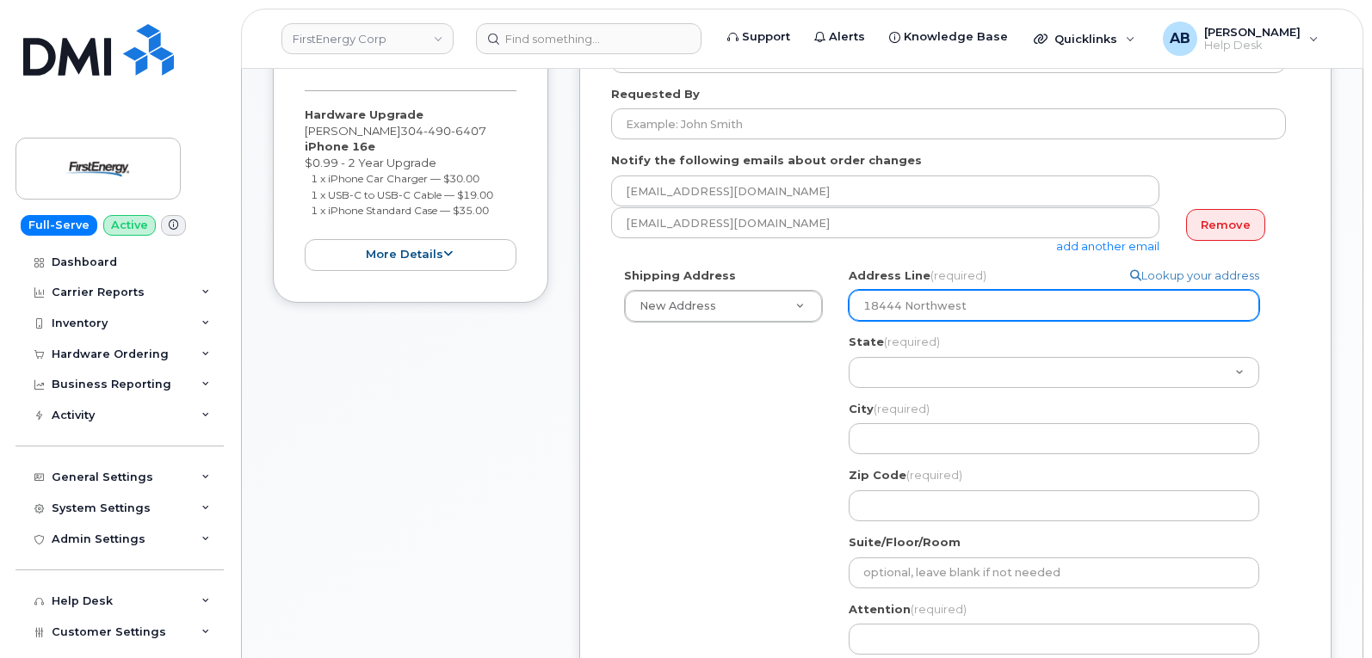
type input "18444 Northweste"
select select
type input "18444 Northwester"
select select
type input "18444 Northwestern"
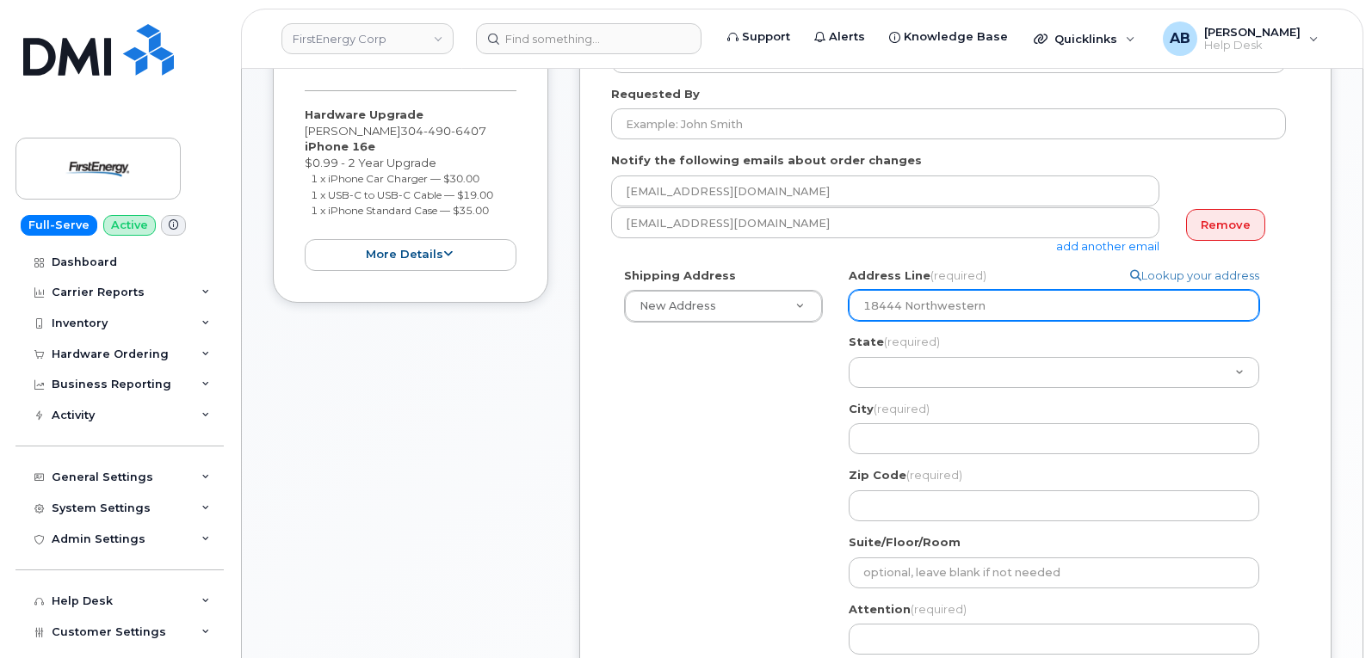
select select
type input "18444 Northwestern Tu"
select select
type input "18444 Northwestern Tur"
select select
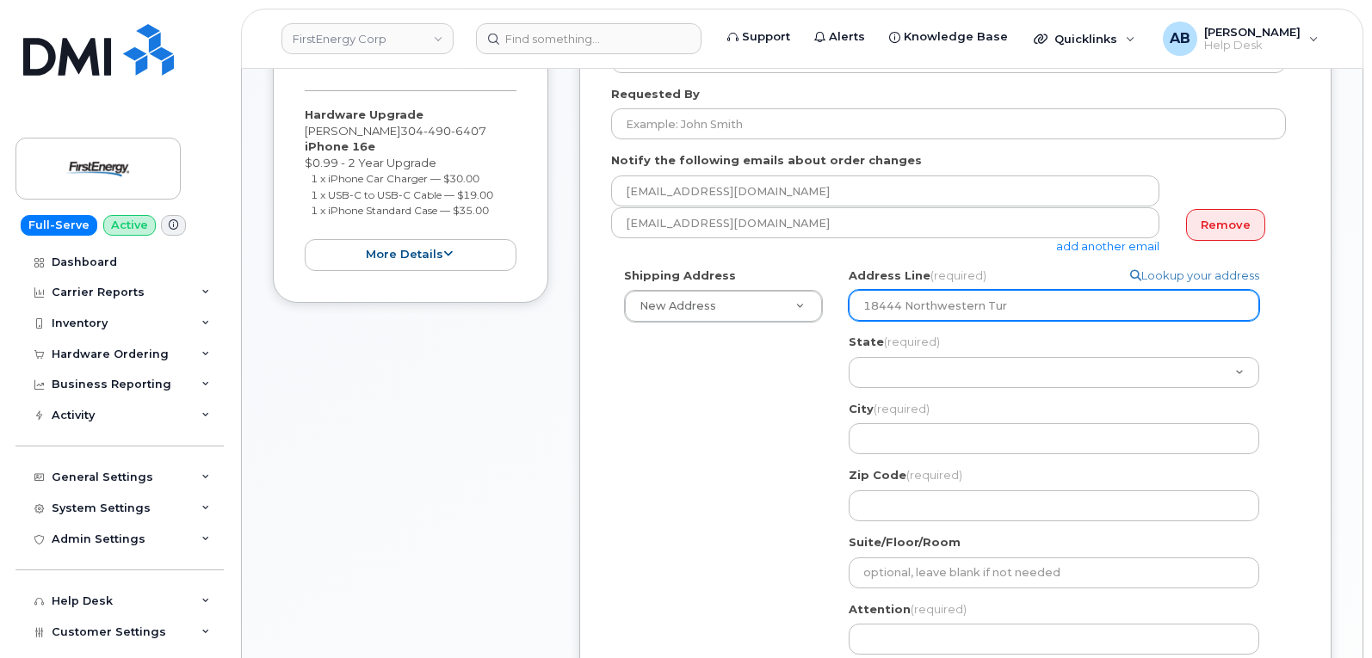
type input "18444 Northwestern Turn"
select select
type input "18444 Northwestern Turnp"
select select
type input "18444 Northwestern Turnpi"
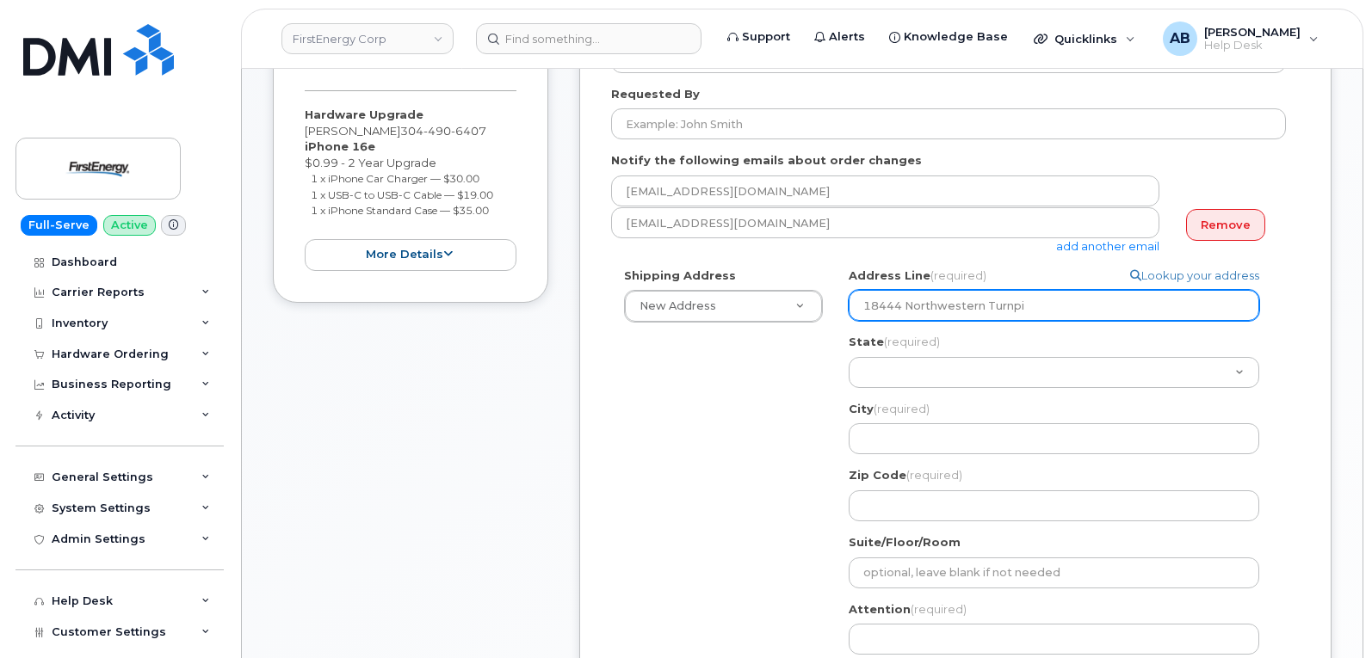
select select
type input "18444 Northwestern Turnpik"
select select
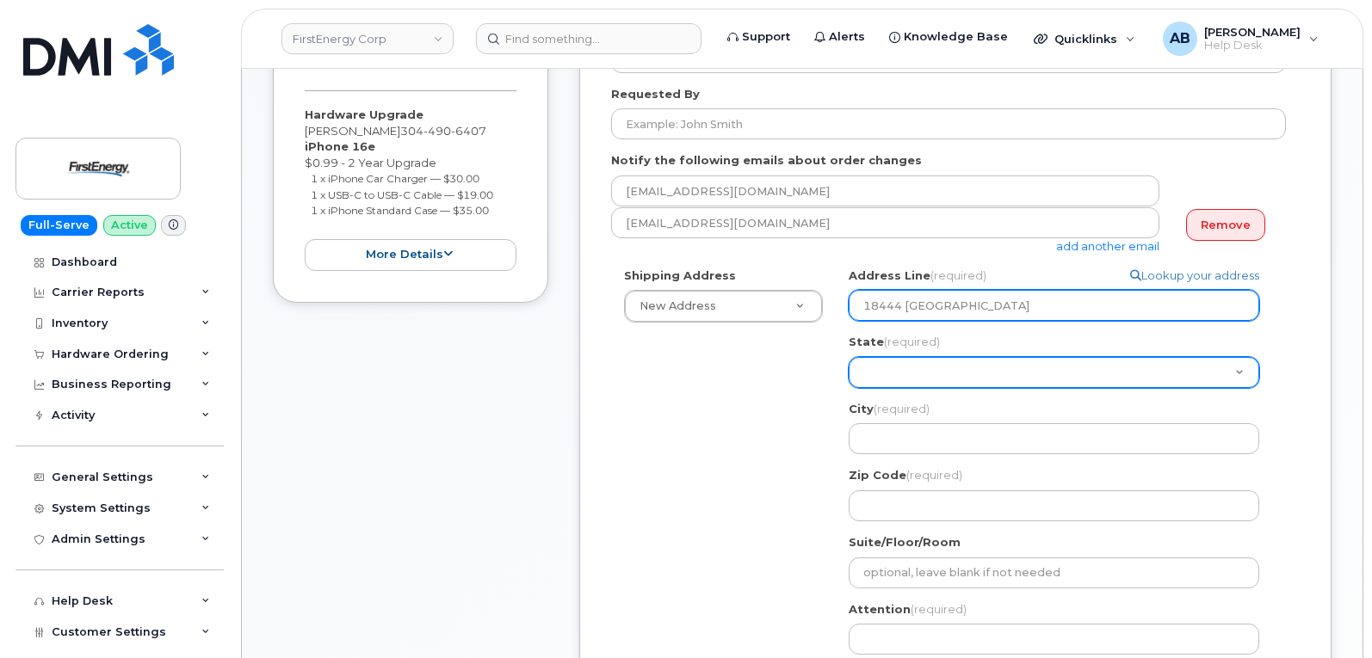
type input "18444 Northwestern Turnpike"
drag, startPoint x: 956, startPoint y: 373, endPoint x: 947, endPoint y: 380, distance: 11.0
click at [955, 373] on select "Alabama Alaska American Samoa Arizona Arkansas California Colorado Connecticut …" at bounding box center [1054, 372] width 410 height 31
click at [929, 387] on select "Alabama Alaska American Samoa Arizona Arkansas California Colorado Connecticut …" at bounding box center [1054, 372] width 410 height 31
select select "WV"
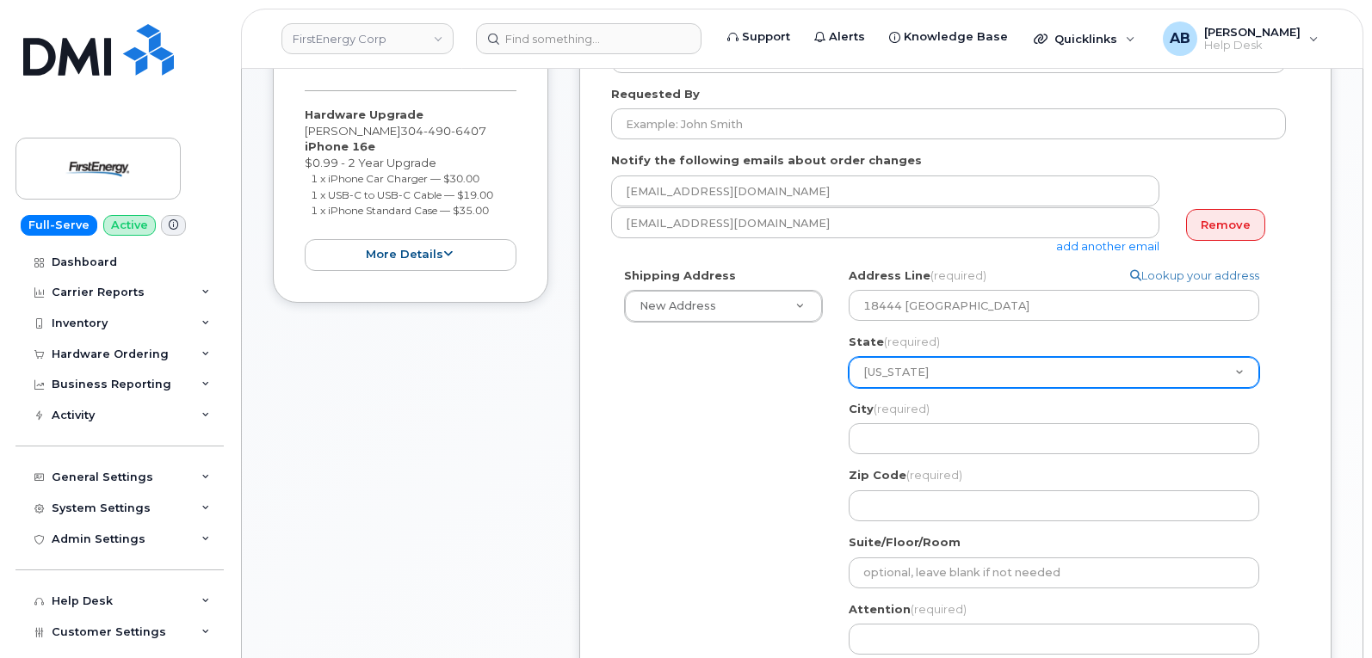
click at [849, 357] on select "Alabama Alaska American Samoa Arizona Arkansas California Colorado Connecticut …" at bounding box center [1054, 372] width 410 height 31
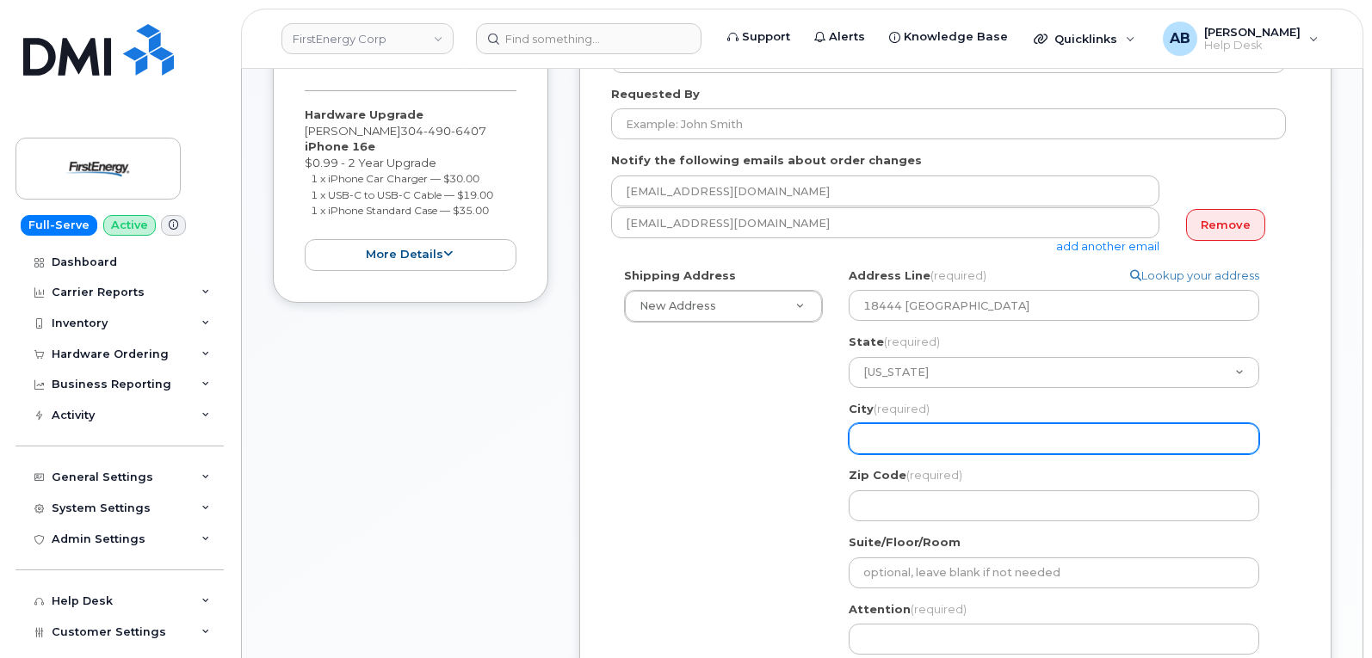
click at [947, 449] on input "City (required)" at bounding box center [1054, 438] width 410 height 31
select select
type input "A"
select select
type input "Au"
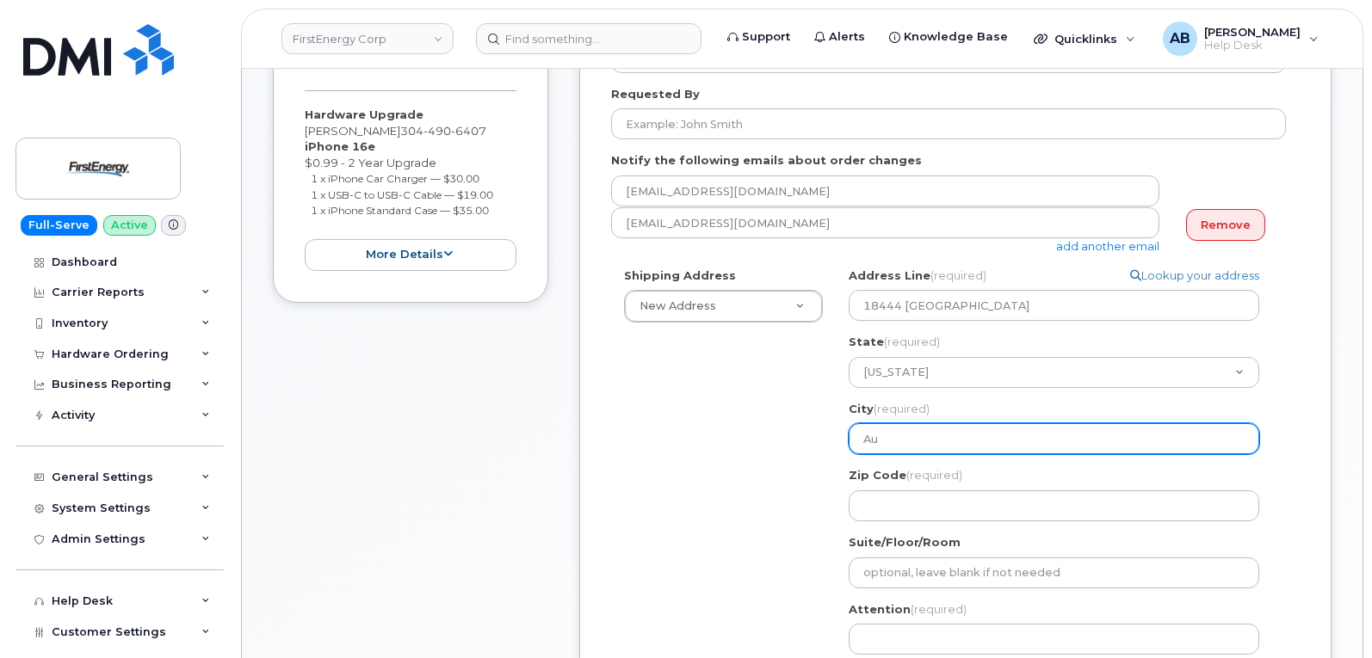
select select
type input "Aug"
select select
type input "Augu"
select select
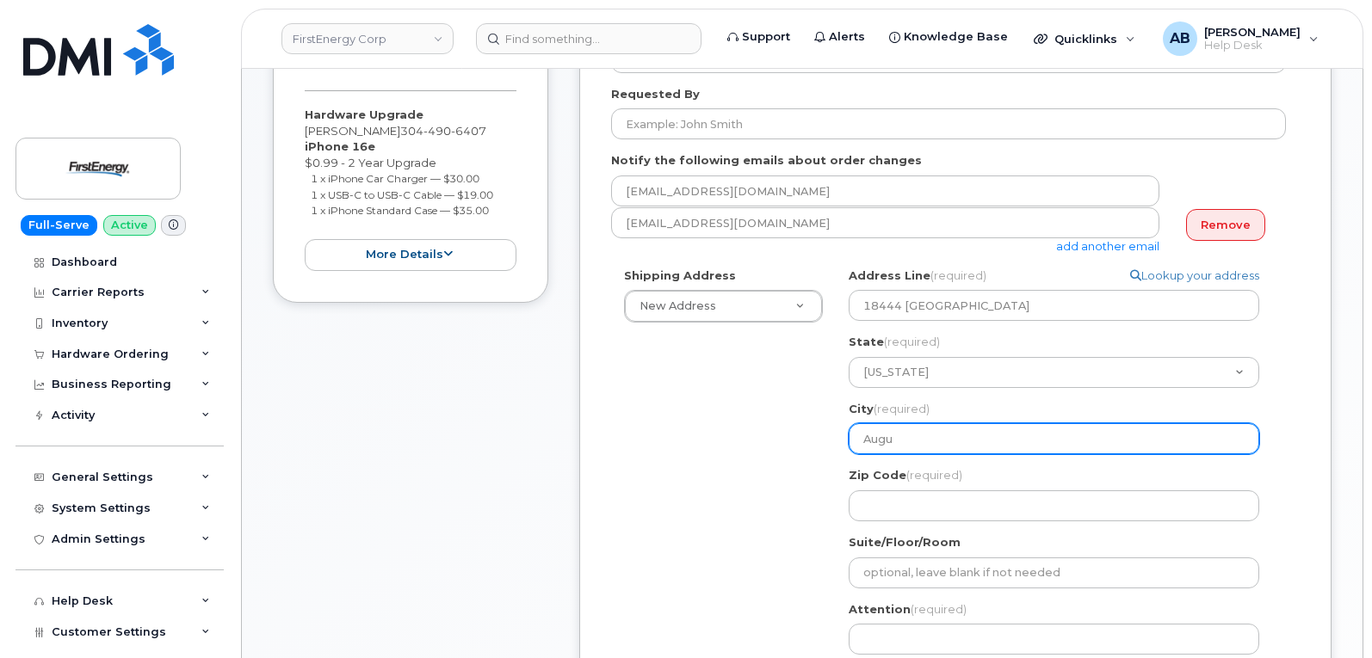
type input "Augus"
select select
type input "August"
select select
type input "Augusta"
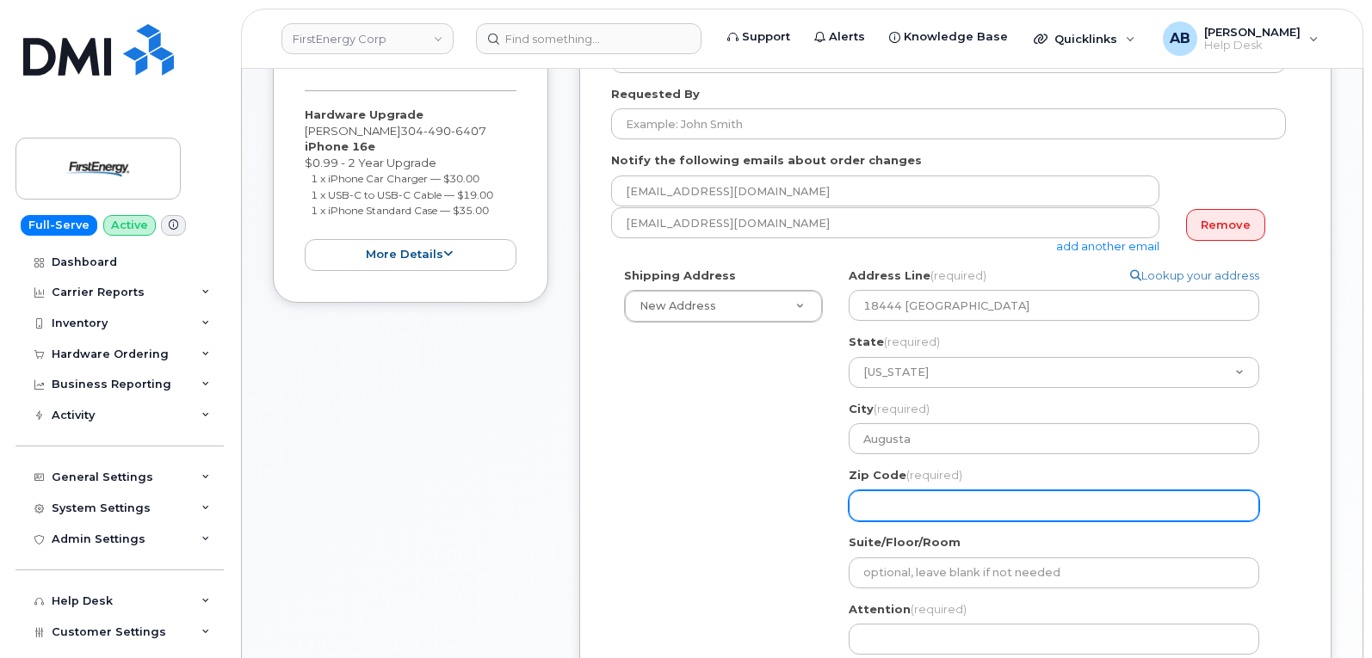
click at [898, 499] on input "Zip Code (required)" at bounding box center [1054, 506] width 410 height 31
select select
type input "2"
select select
type input "26"
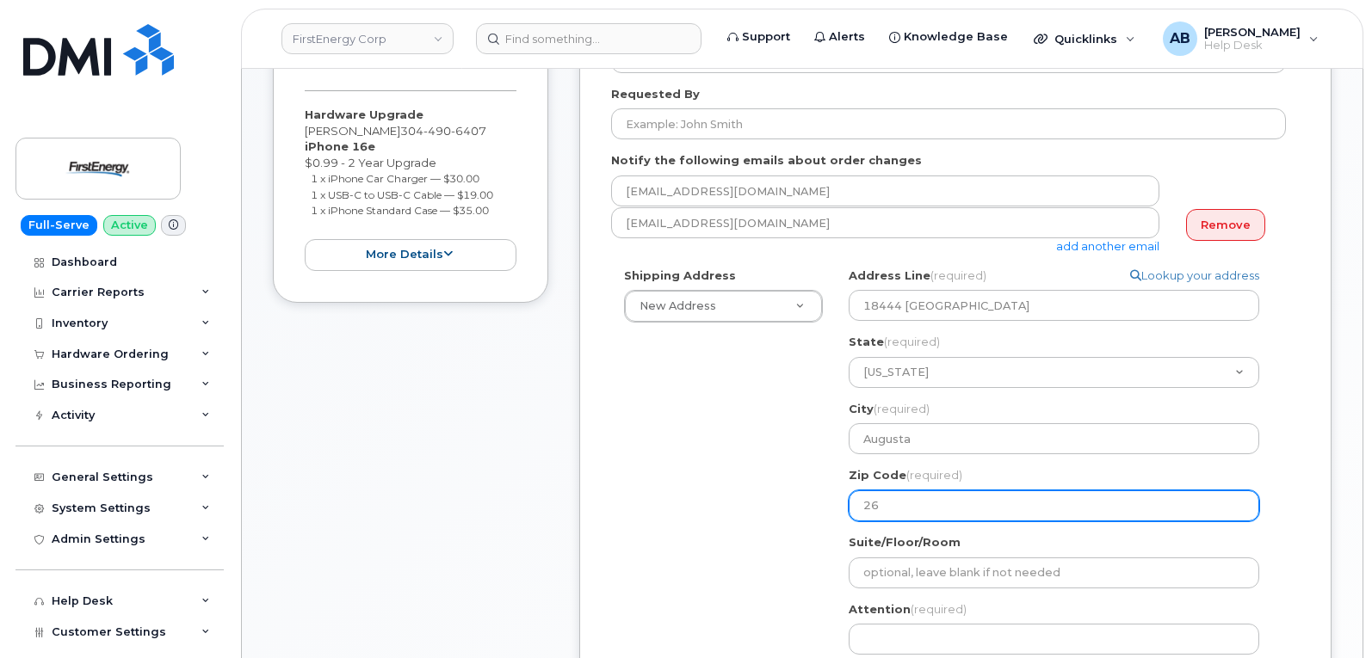
select select
type input "267"
select select
type input "2670"
select select
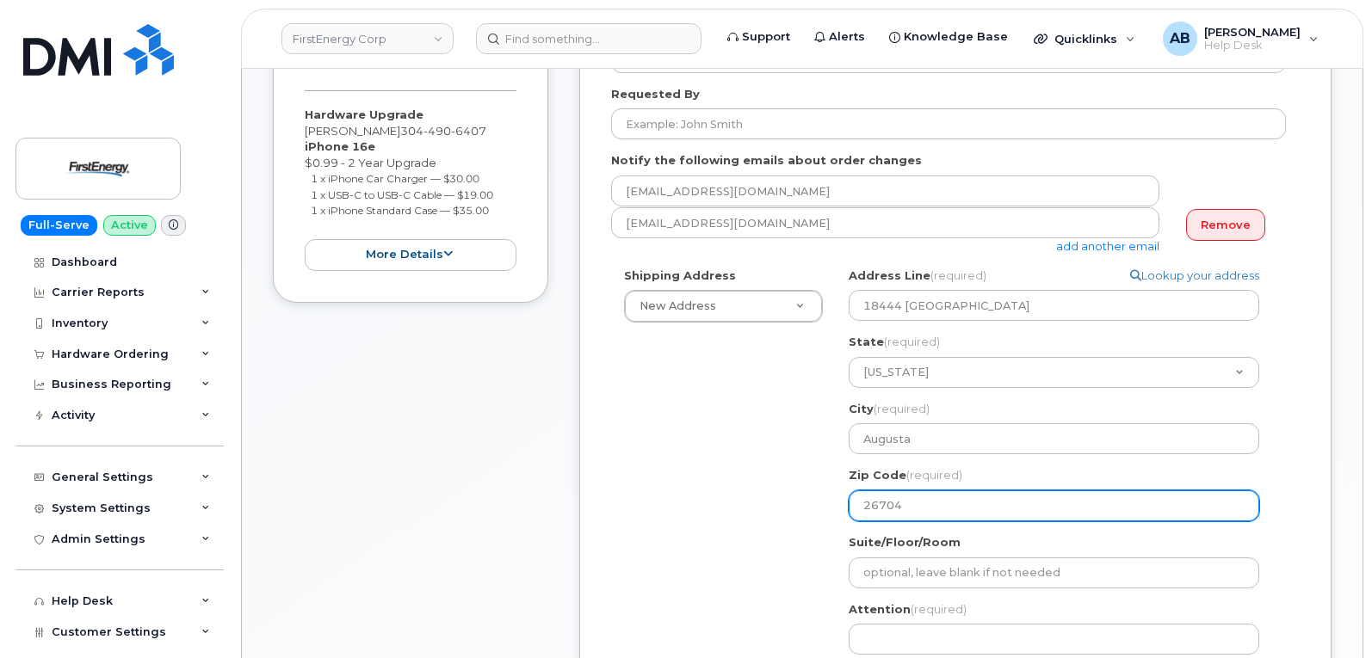
type input "26704"
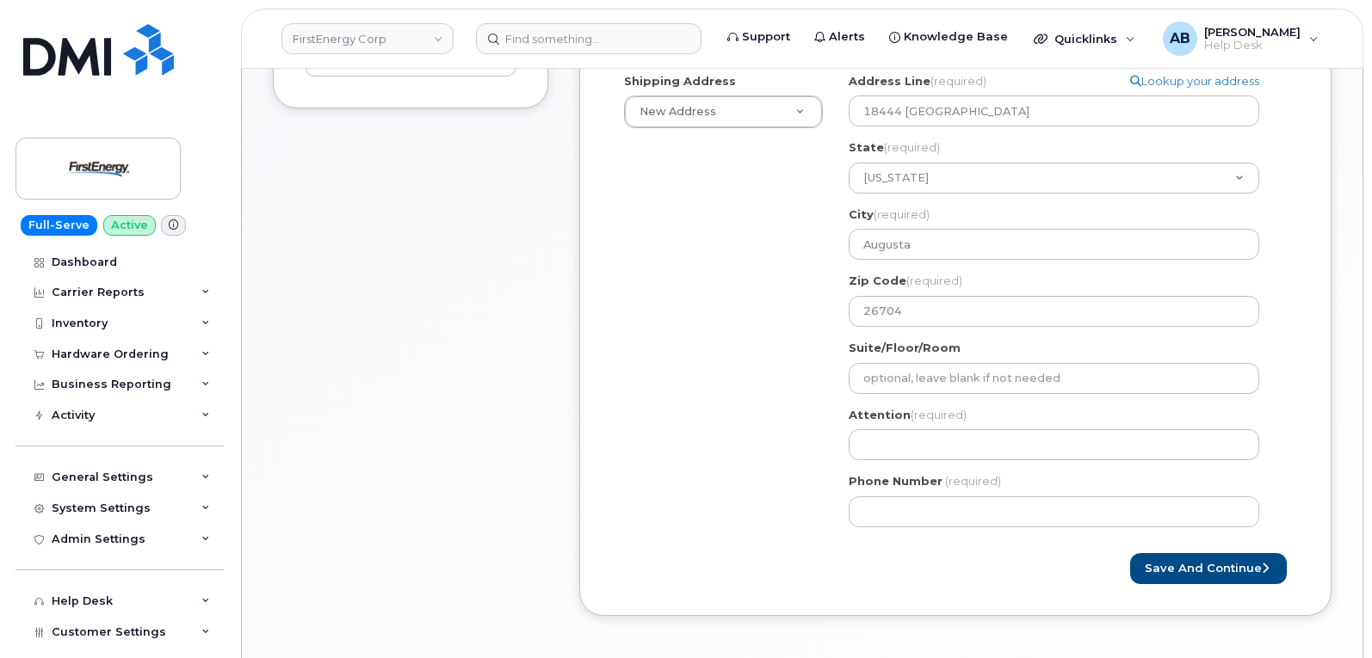
scroll to position [602, 0]
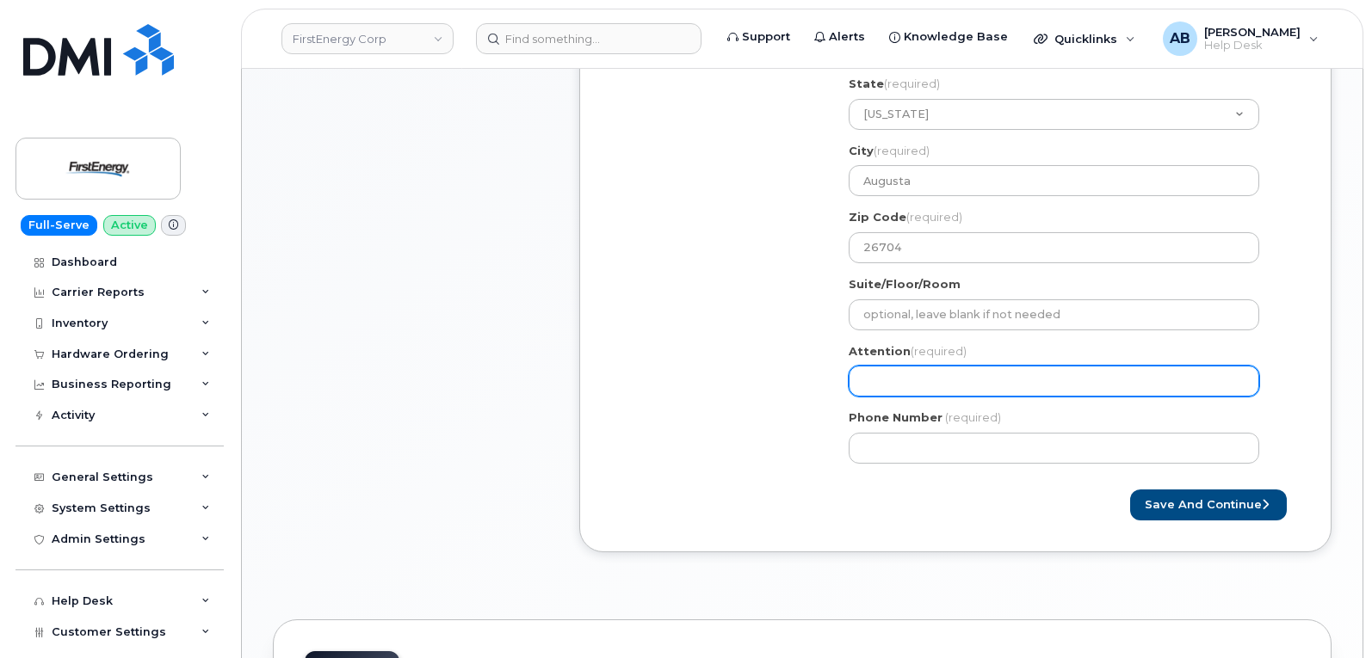
click at [907, 385] on input "Attention (required)" at bounding box center [1054, 381] width 410 height 31
select select
type input "L"
select select
type input "Lo"
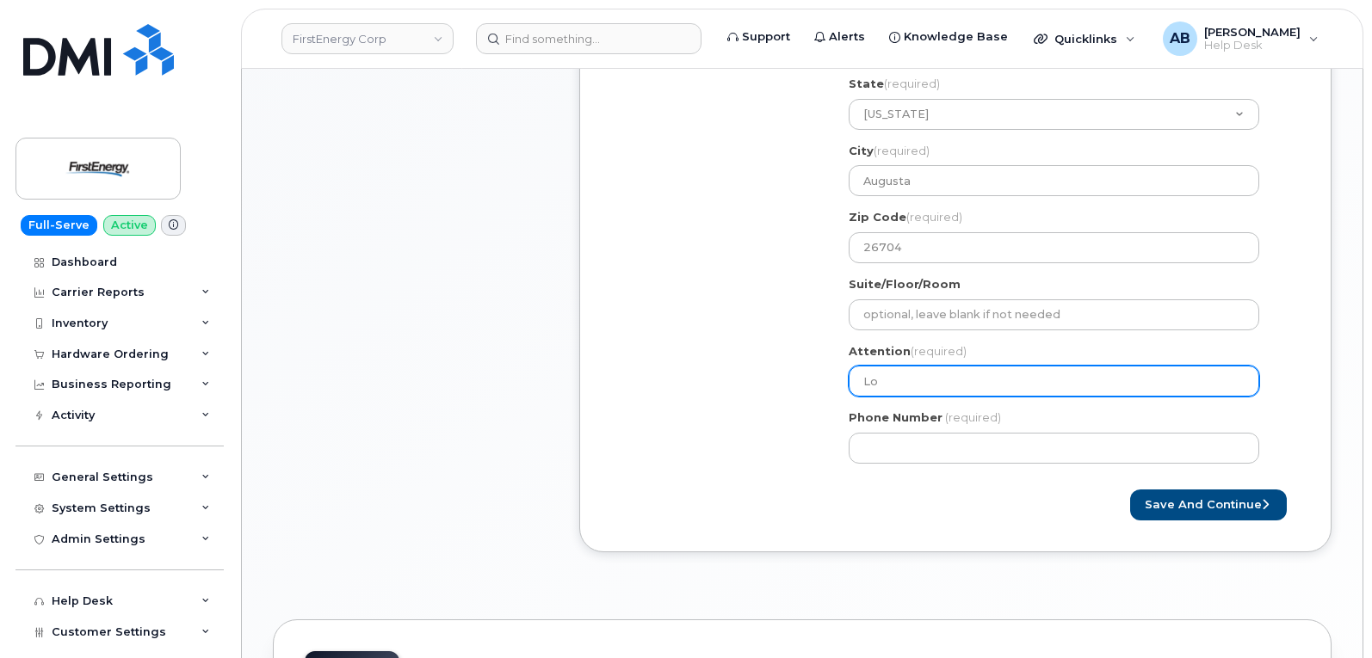
select select
type input "Lor"
select select
type input "Lori"
select select
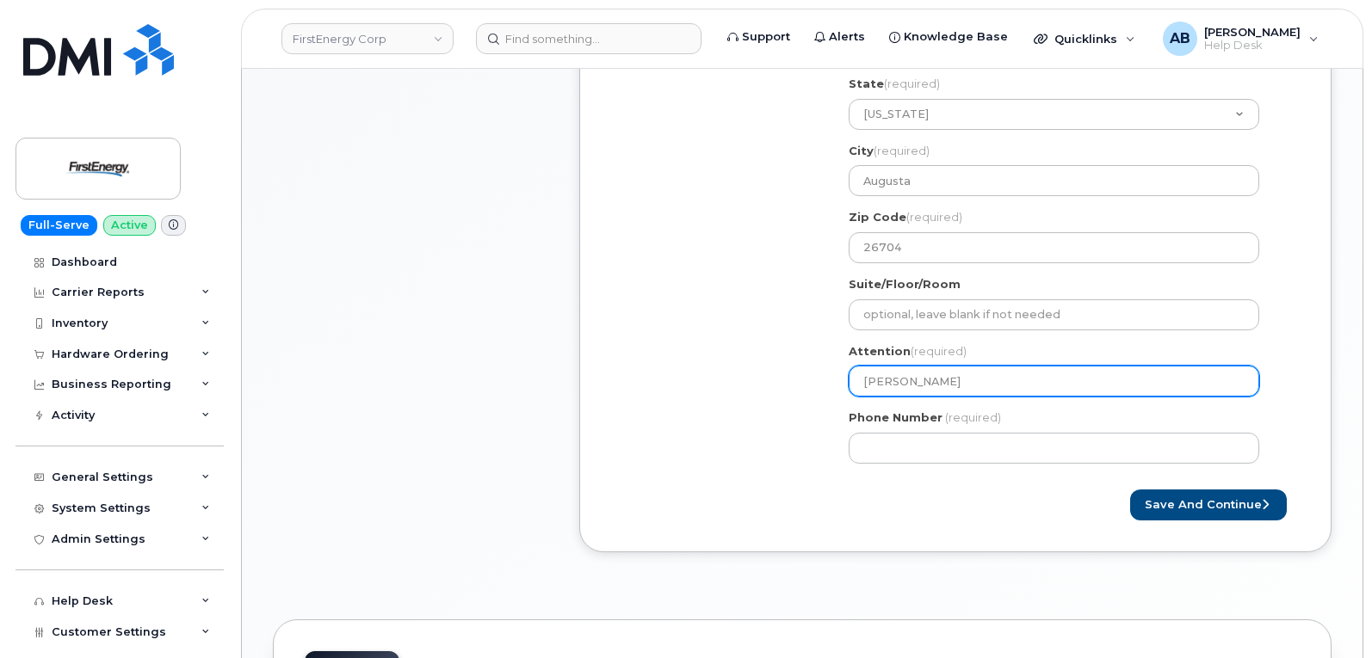
type input "Lorin"
select select
type input "Lorin R"
select select
type input "Lorin Re"
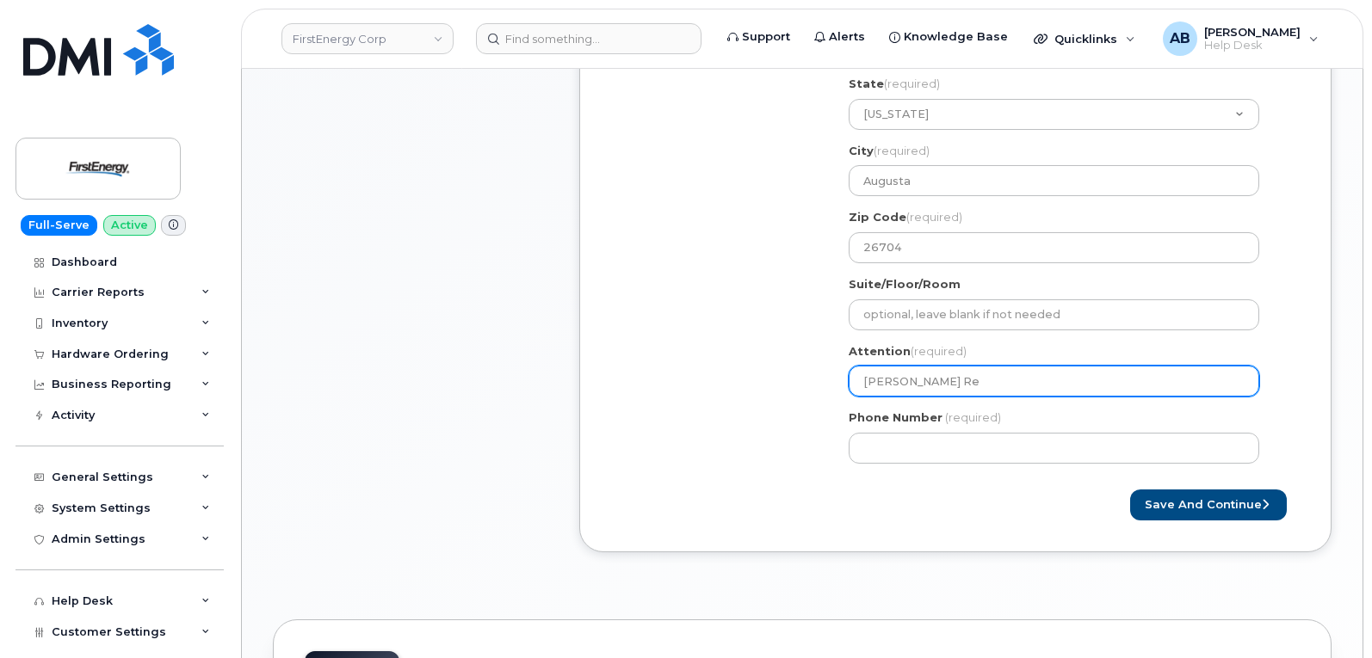
select select
type input "Lorin Rex"
select select
type input "Lorin Rexr"
select select
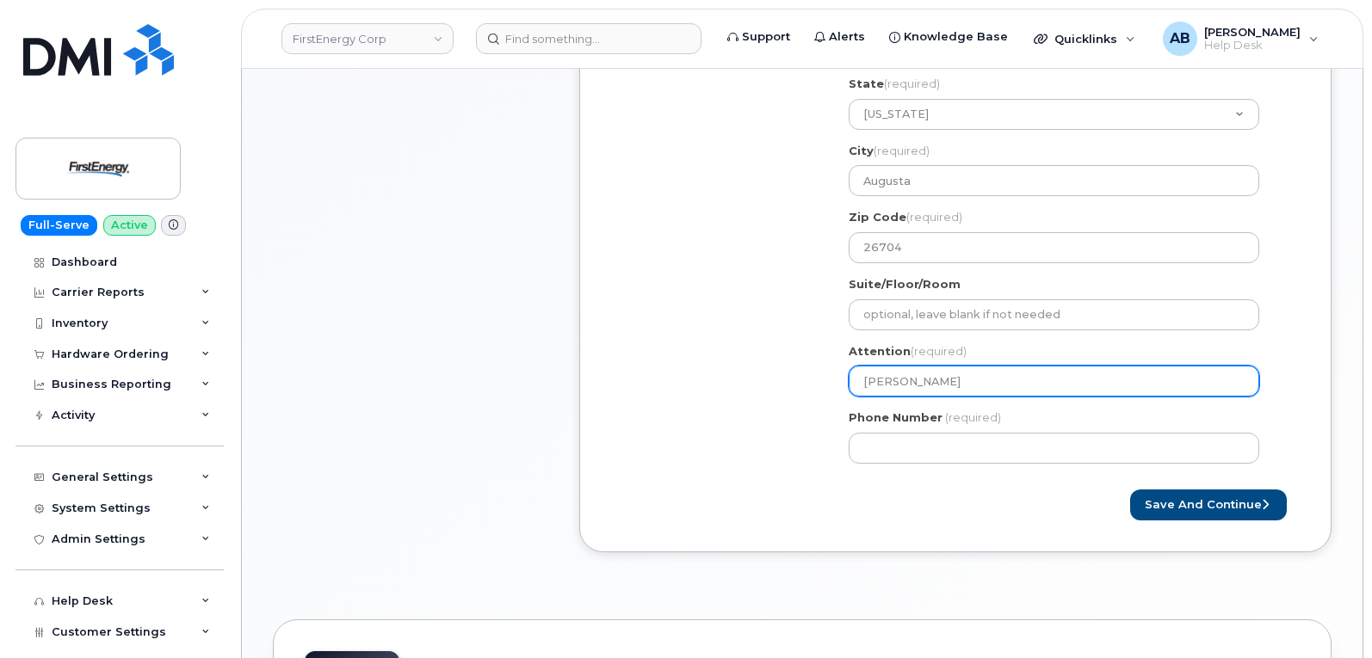
type input "Lorin Rexrod"
select select
type input "[PERSON_NAME]"
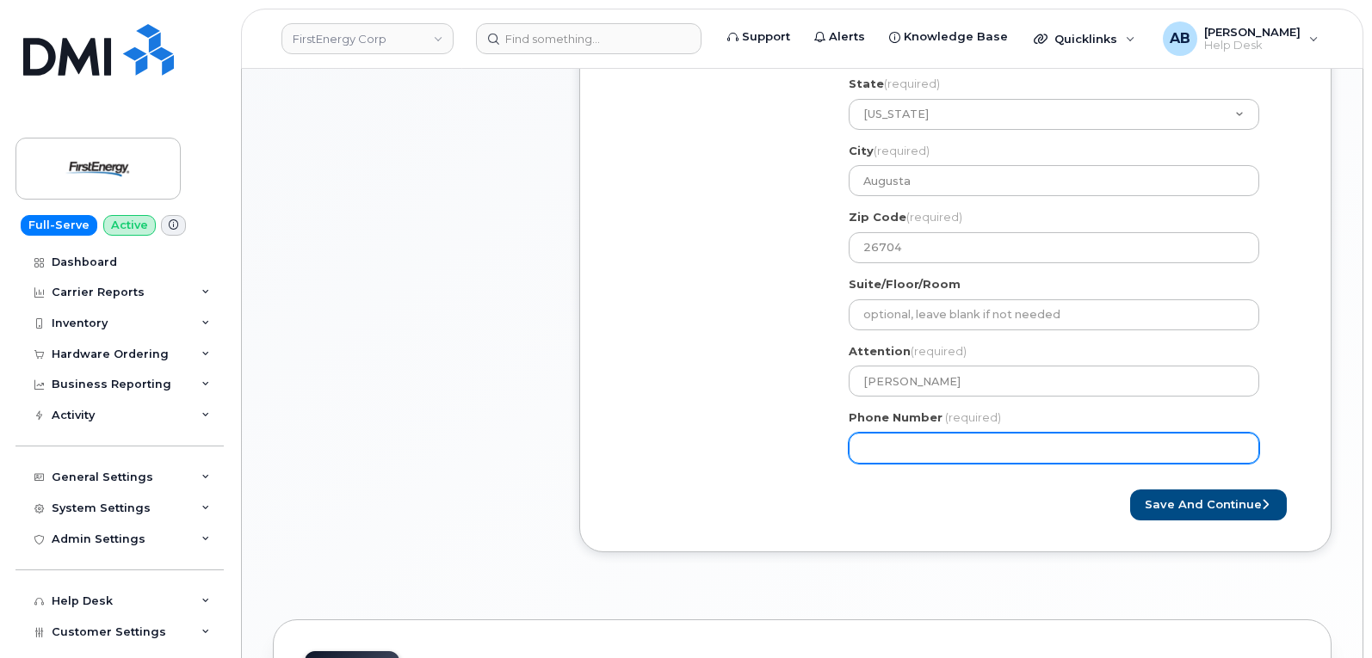
click at [929, 439] on input "Phone Number" at bounding box center [1054, 448] width 410 height 31
paste input "3044906407"
click at [919, 449] on input "Phone Number" at bounding box center [1054, 448] width 410 height 31
click at [890, 451] on input "Phone Number" at bounding box center [1054, 448] width 410 height 31
select select
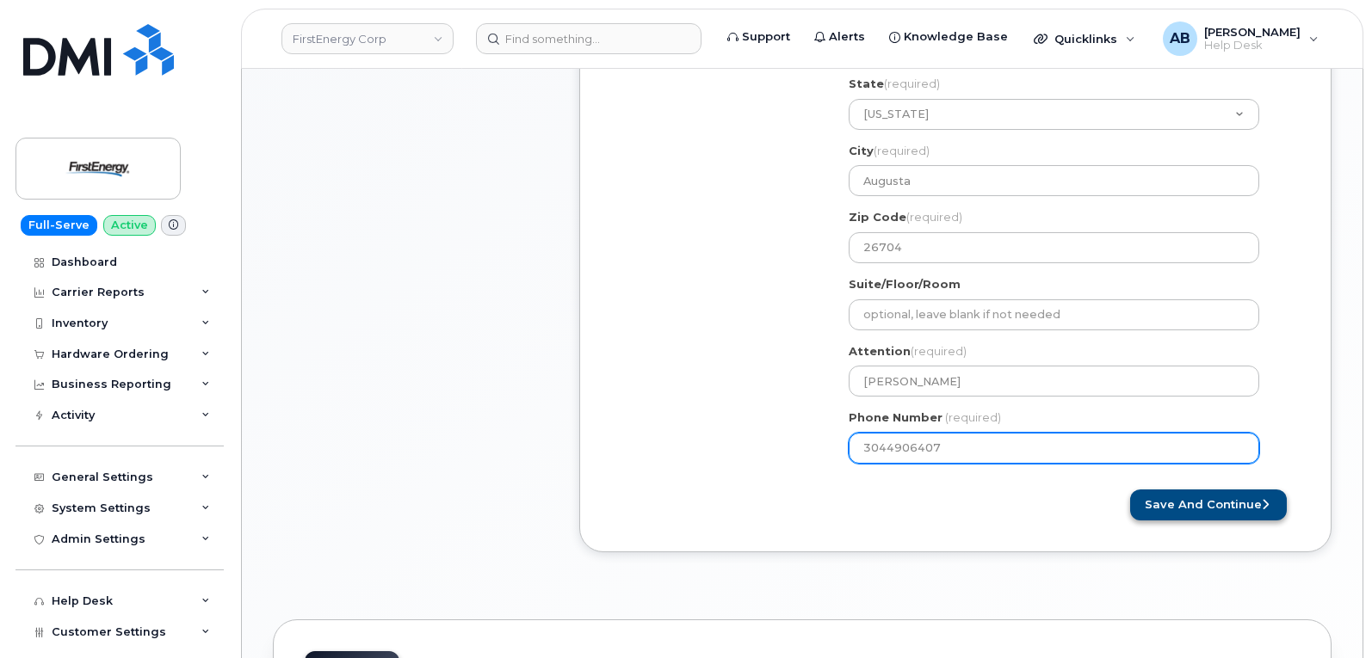
type input "3044906407"
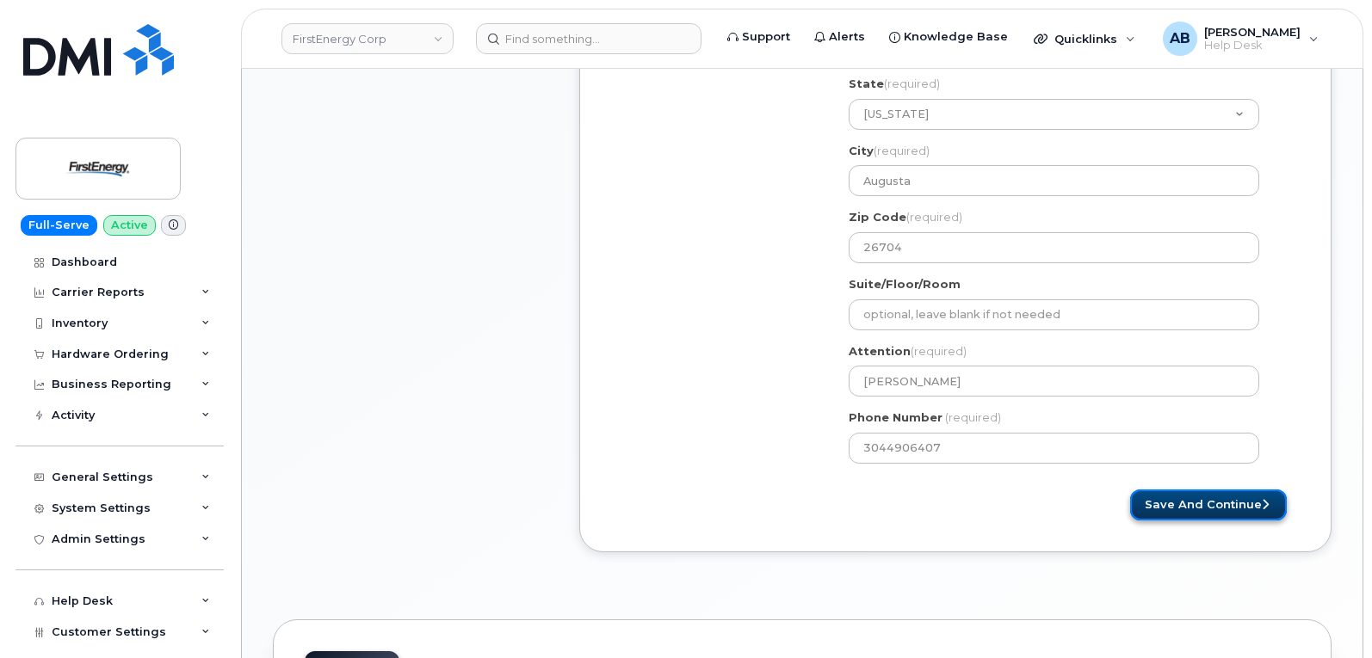
click at [1228, 514] on button "Save and Continue" at bounding box center [1208, 506] width 157 height 32
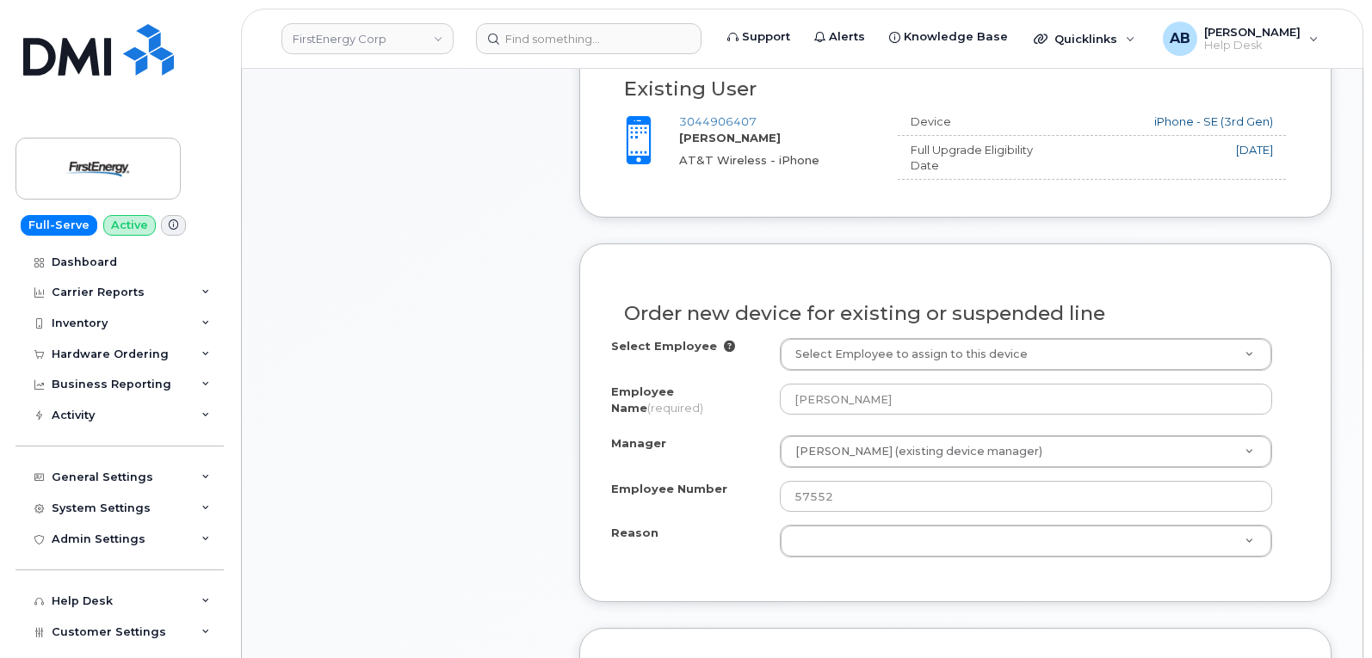
scroll to position [861, 0]
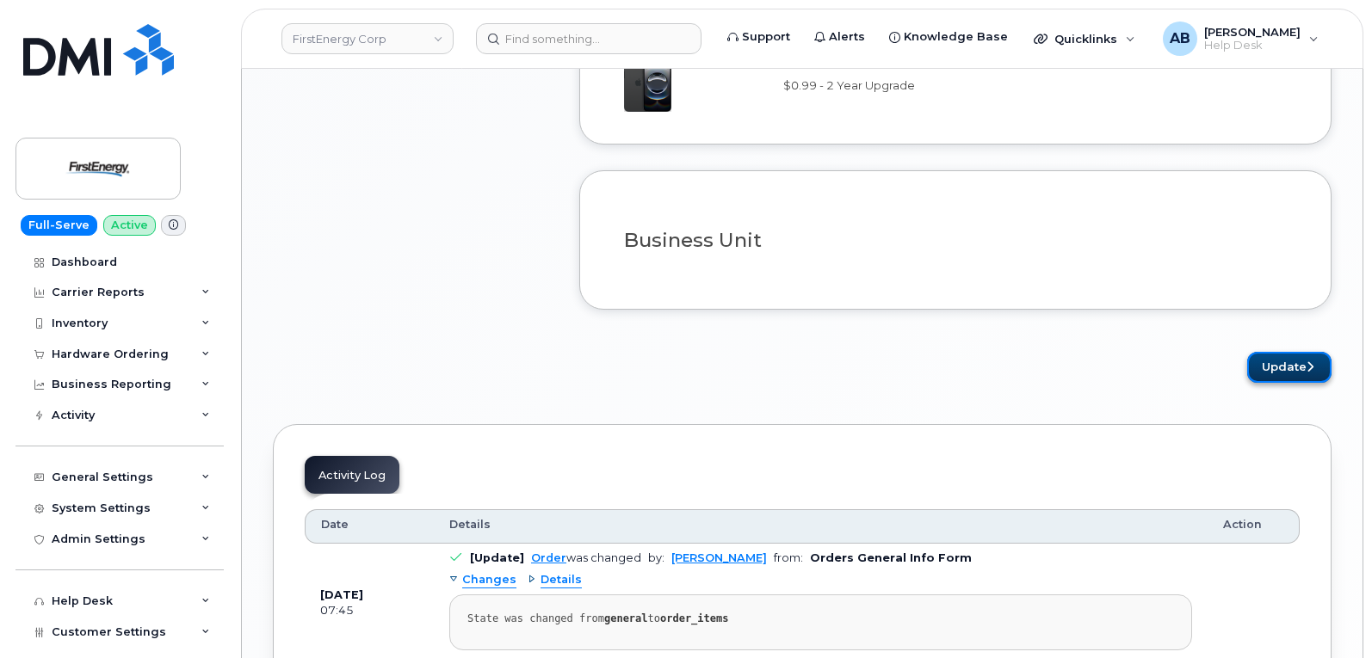
click at [1291, 356] on button "Update" at bounding box center [1289, 368] width 84 height 32
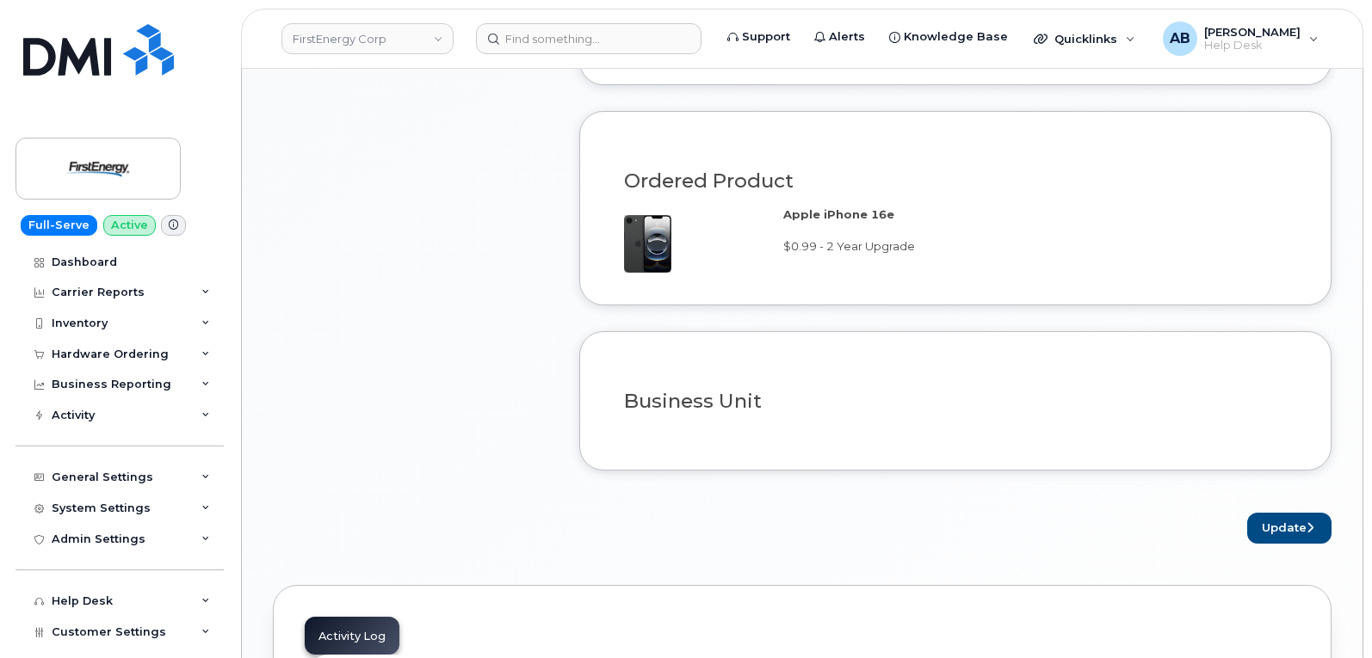
scroll to position [786, 0]
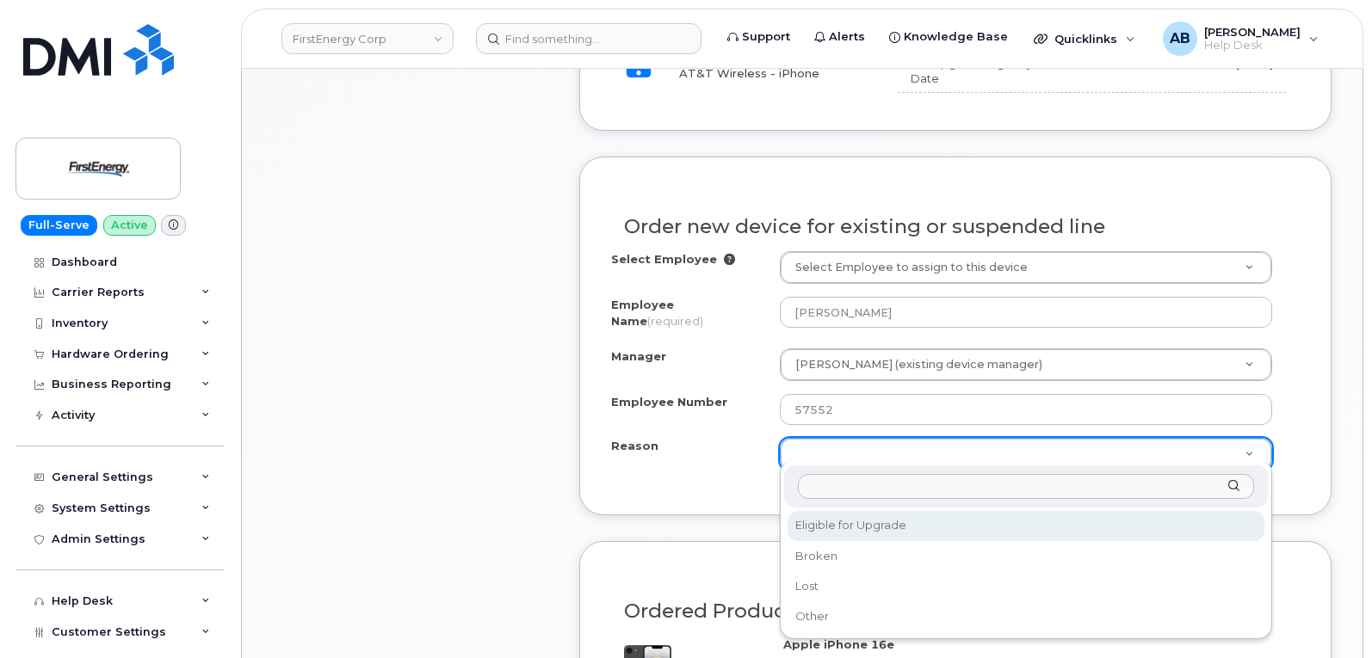
select select "eligible_for_upgrade"
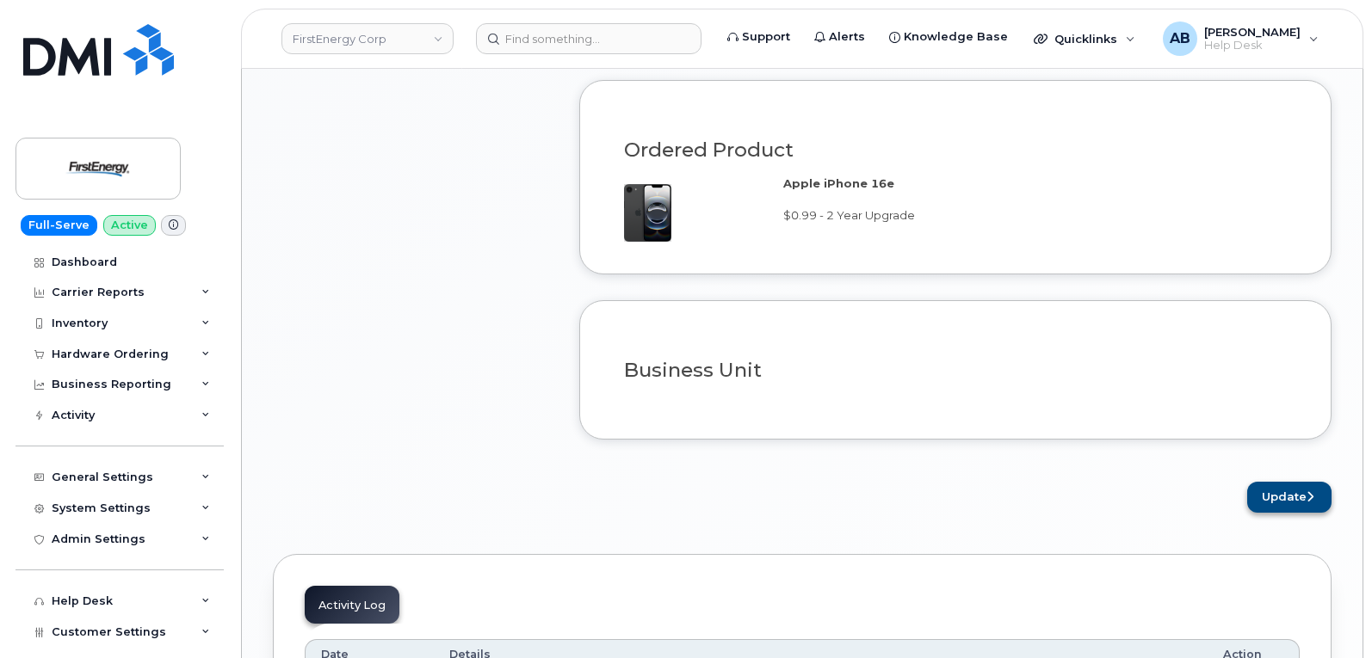
scroll to position [1302, 0]
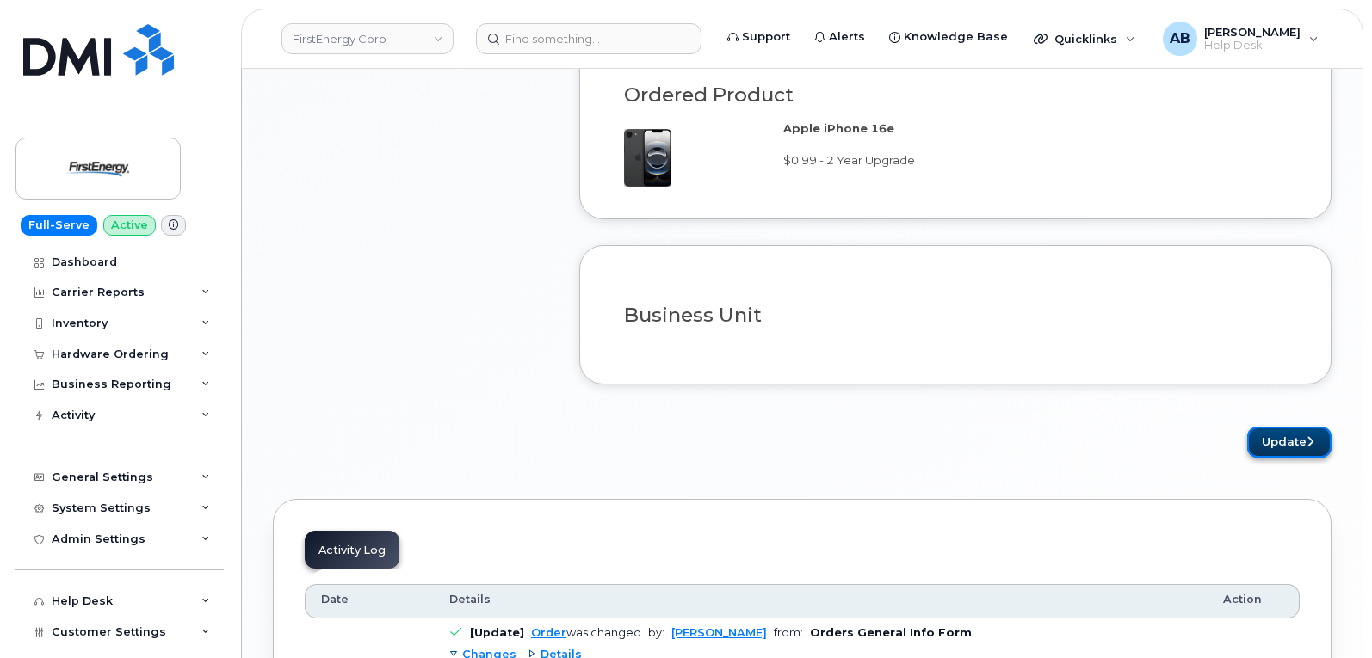
click at [1294, 429] on button "Update" at bounding box center [1289, 443] width 84 height 32
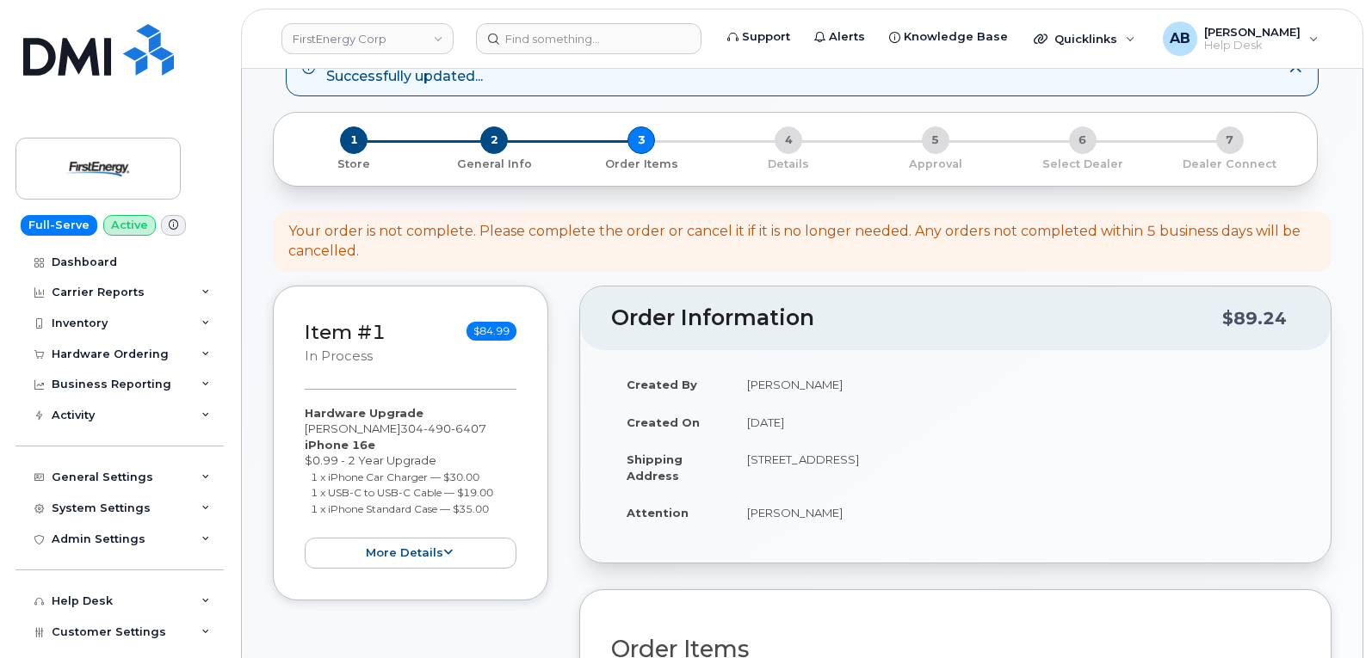
scroll to position [516, 0]
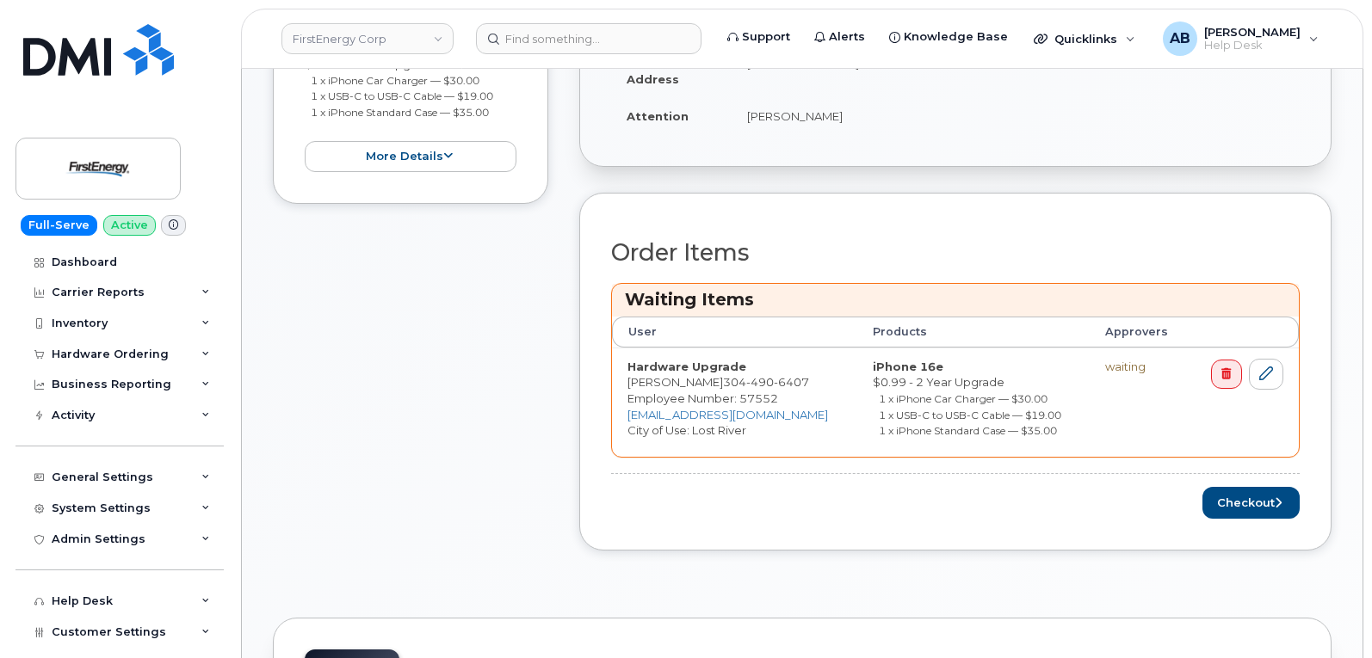
click at [1220, 483] on div "Order Items Waiting Items User Products Approvers Hardware Upgrade [PERSON_NAME…" at bounding box center [955, 379] width 688 height 279
click at [1268, 505] on button "Checkout" at bounding box center [1250, 503] width 97 height 32
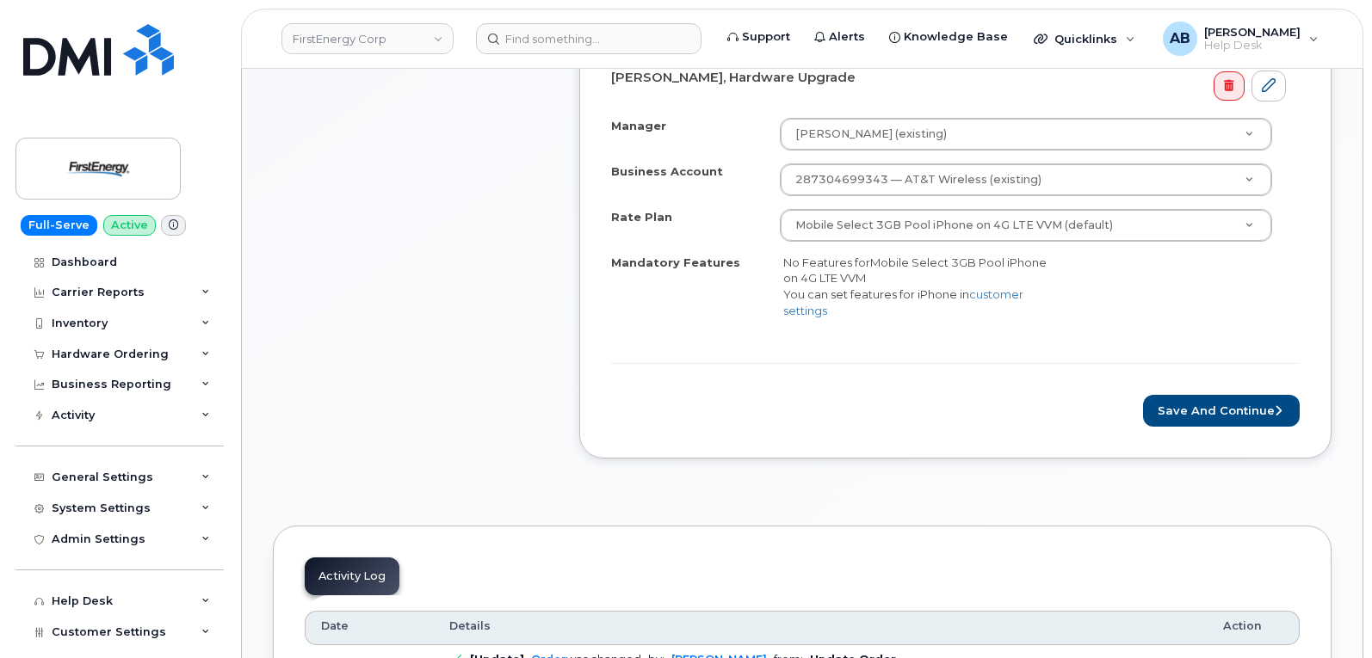
scroll to position [775, 0]
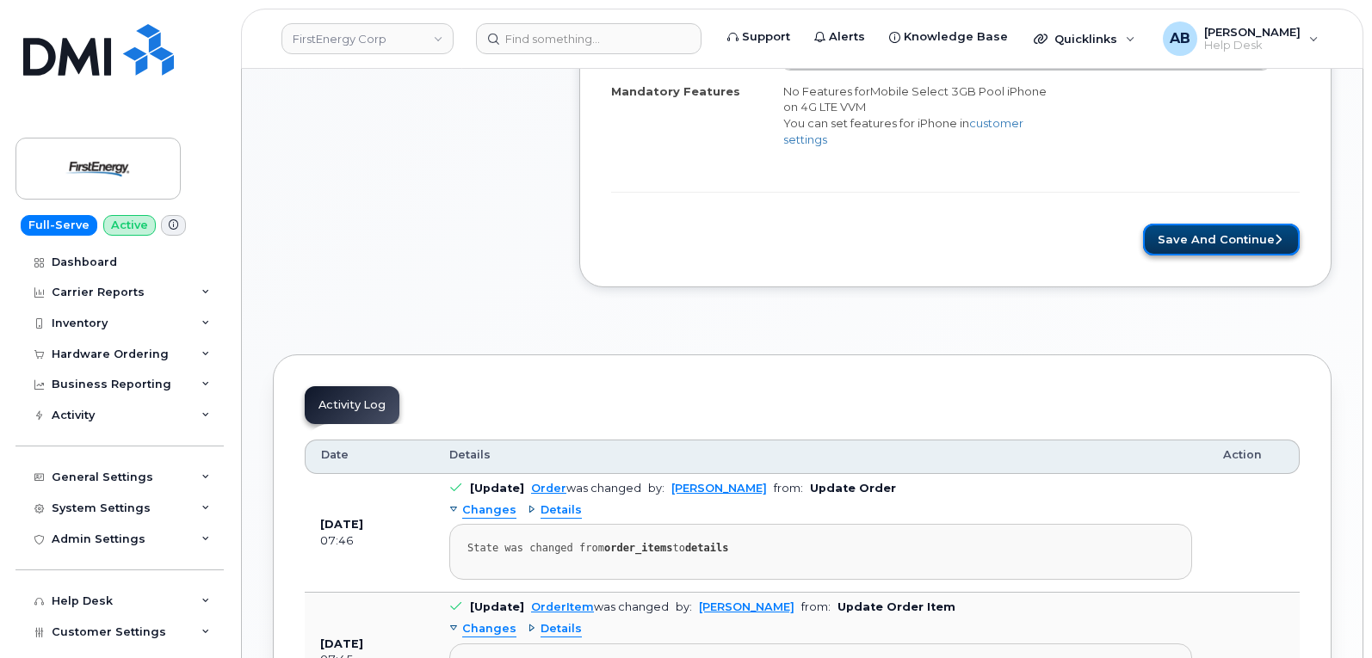
click at [1253, 244] on button "Save and Continue" at bounding box center [1221, 240] width 157 height 32
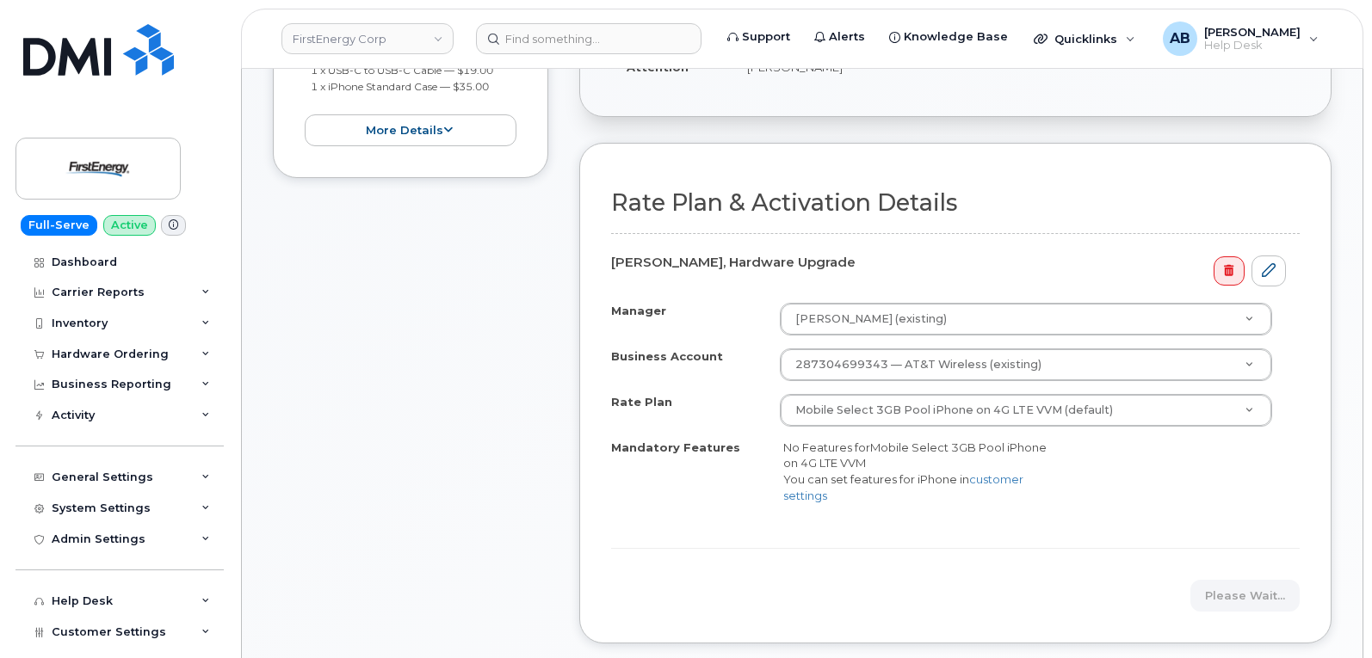
scroll to position [430, 0]
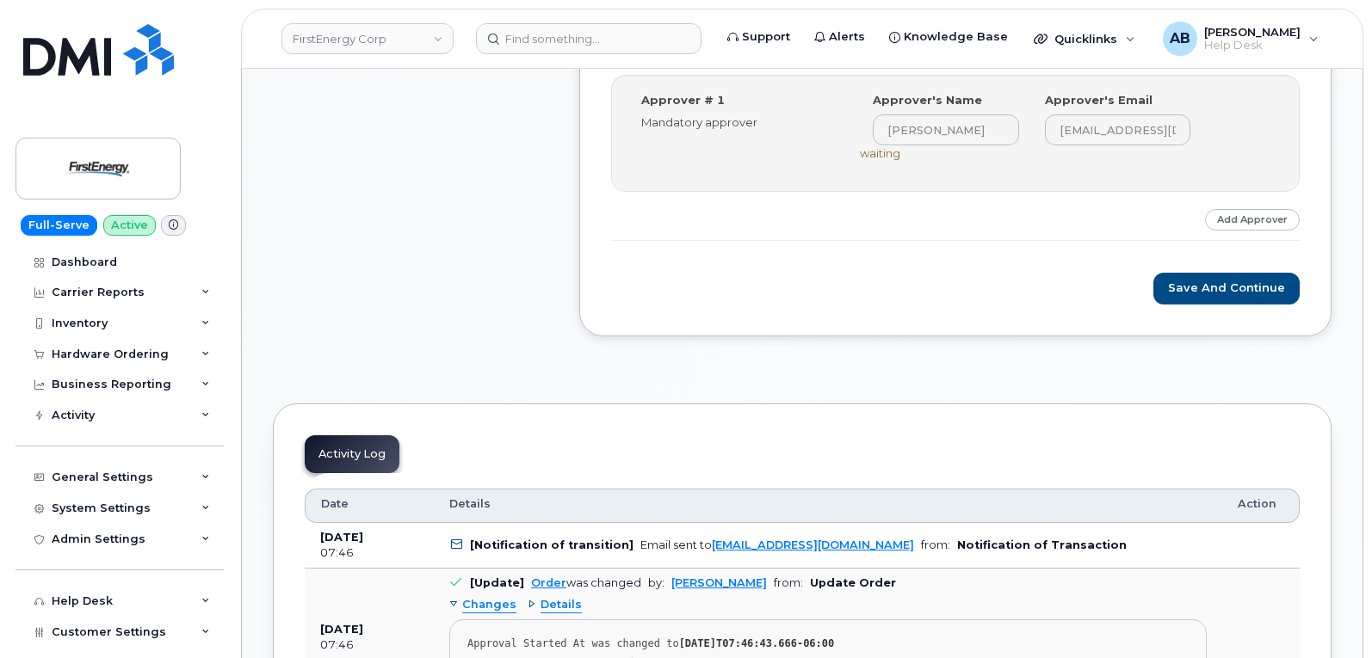
scroll to position [688, 0]
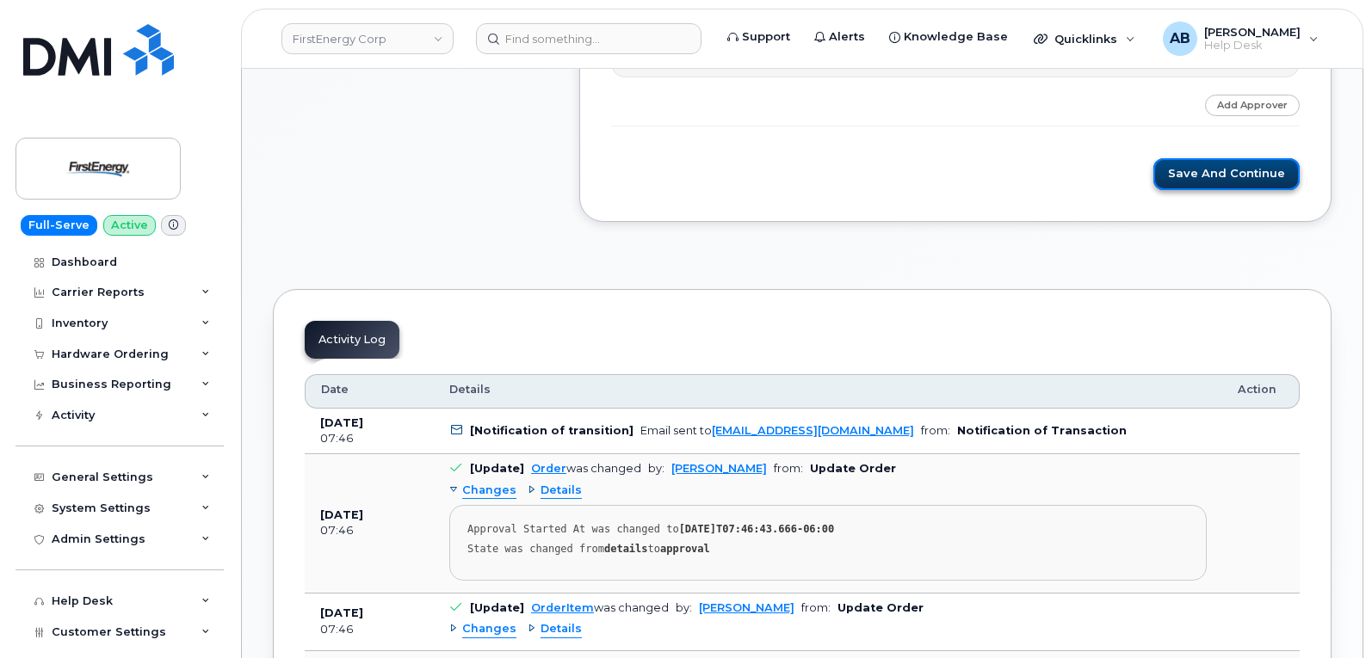
click at [1201, 168] on button "Save and Continue" at bounding box center [1226, 174] width 146 height 32
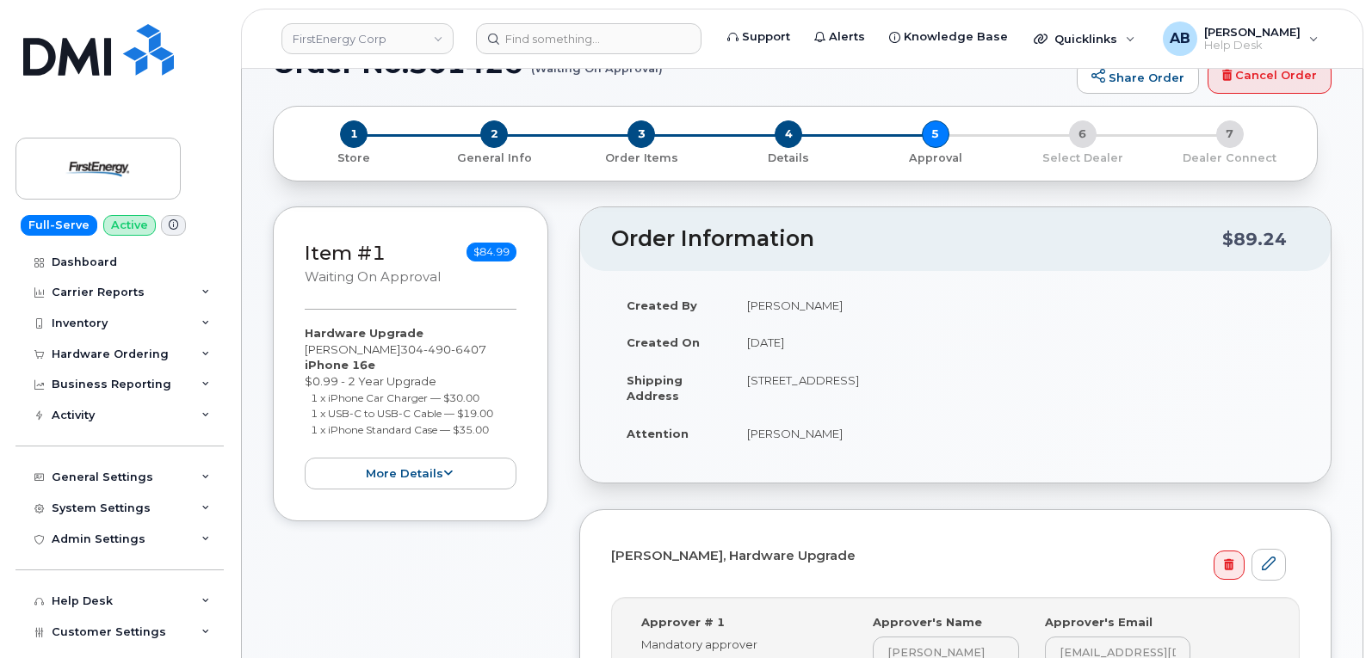
scroll to position [0, 0]
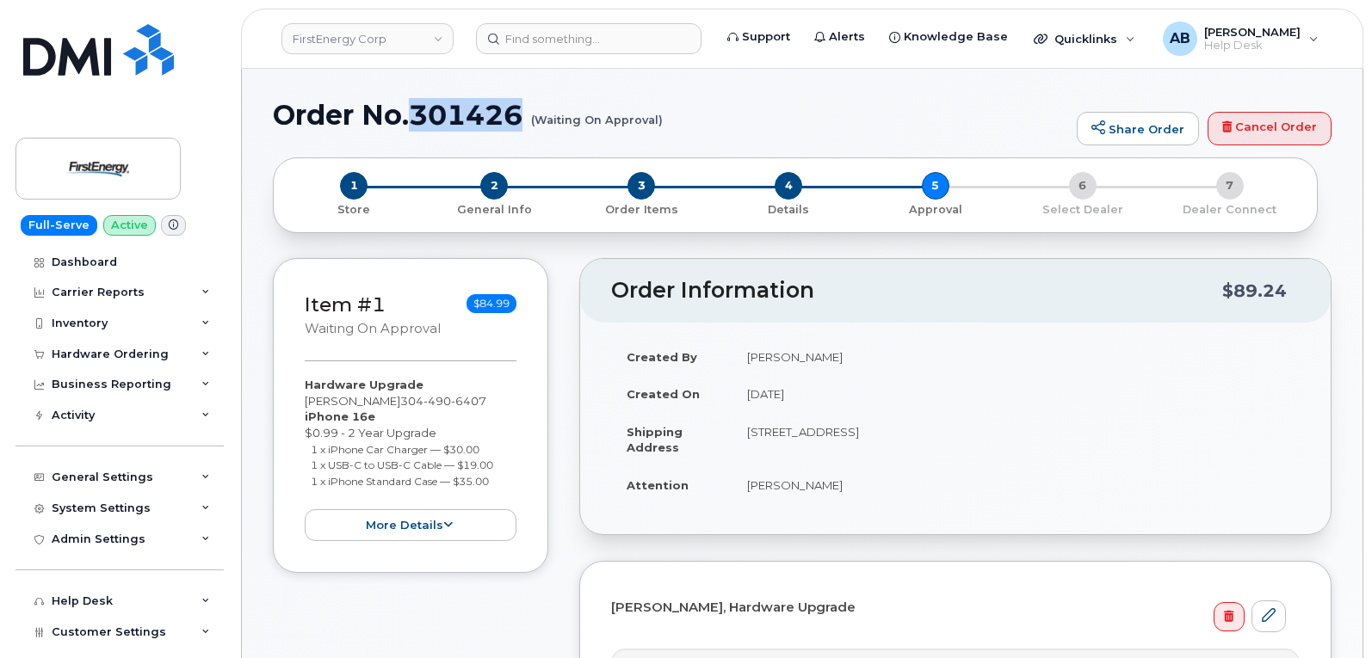
drag, startPoint x: 410, startPoint y: 114, endPoint x: 527, endPoint y: 114, distance: 116.2
click at [527, 114] on h1 "Order No.301426 (Waiting On Approval)" at bounding box center [670, 115] width 795 height 30
copy h1 "301426"
click at [712, 132] on div "Order No.301426 (Waiting On Approval) Share Order Cancel Order" at bounding box center [802, 129] width 1059 height 58
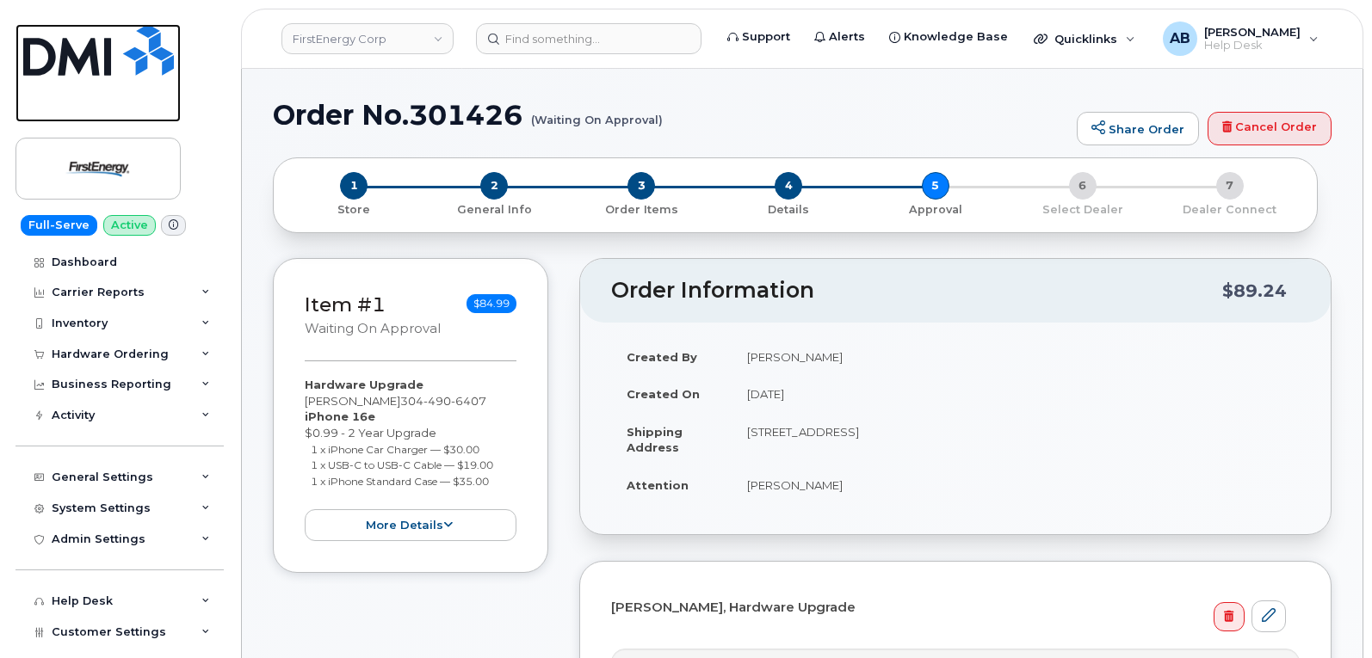
click at [101, 55] on img at bounding box center [98, 50] width 151 height 52
